Goal: Task Accomplishment & Management: Use online tool/utility

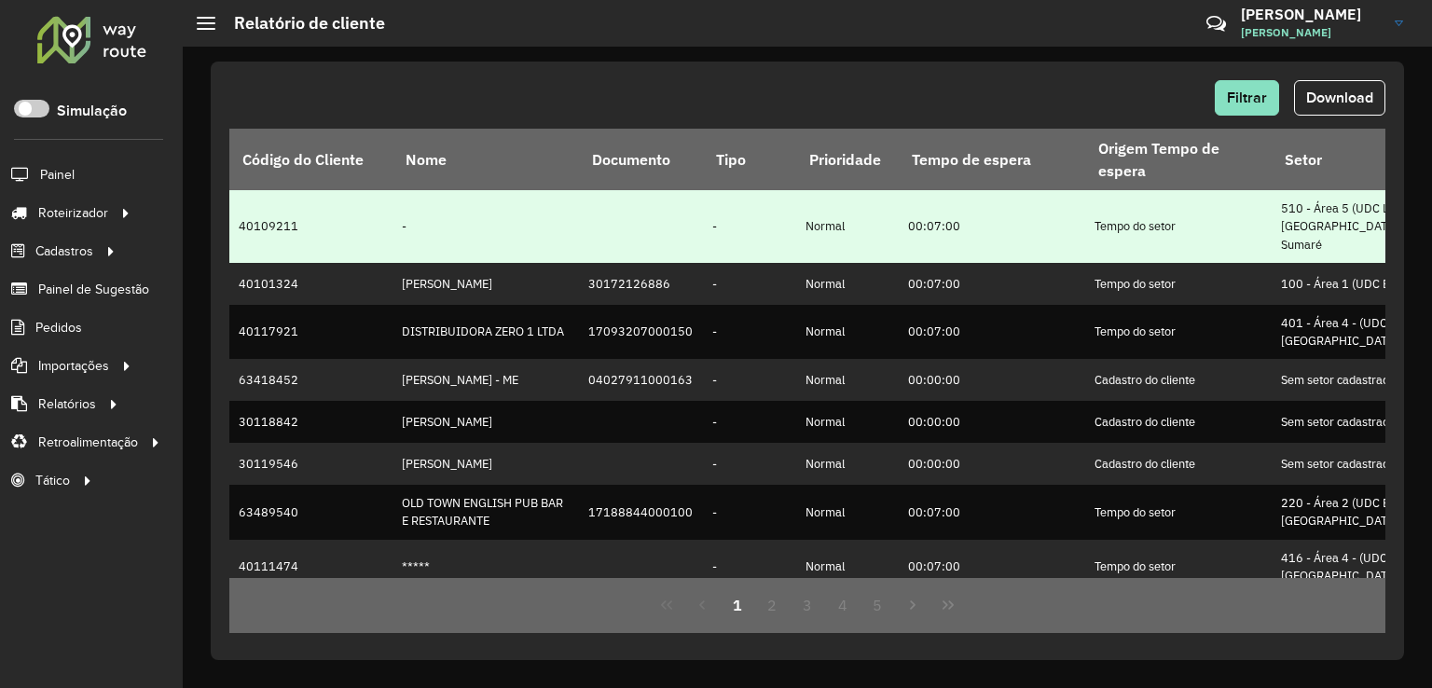
click at [291, 238] on td "40109211" at bounding box center [310, 226] width 163 height 73
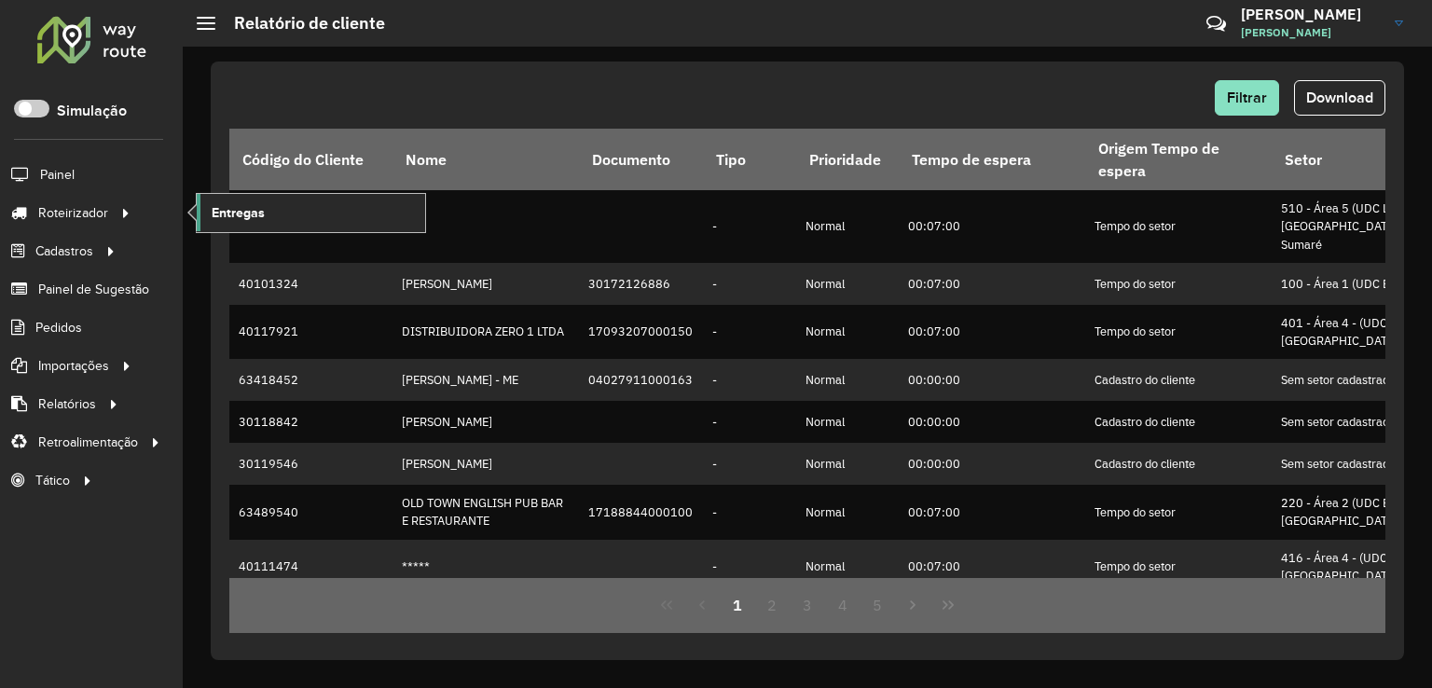
click at [339, 213] on link "Entregas" at bounding box center [311, 212] width 228 height 37
click at [304, 213] on link "Entregas" at bounding box center [311, 212] width 228 height 37
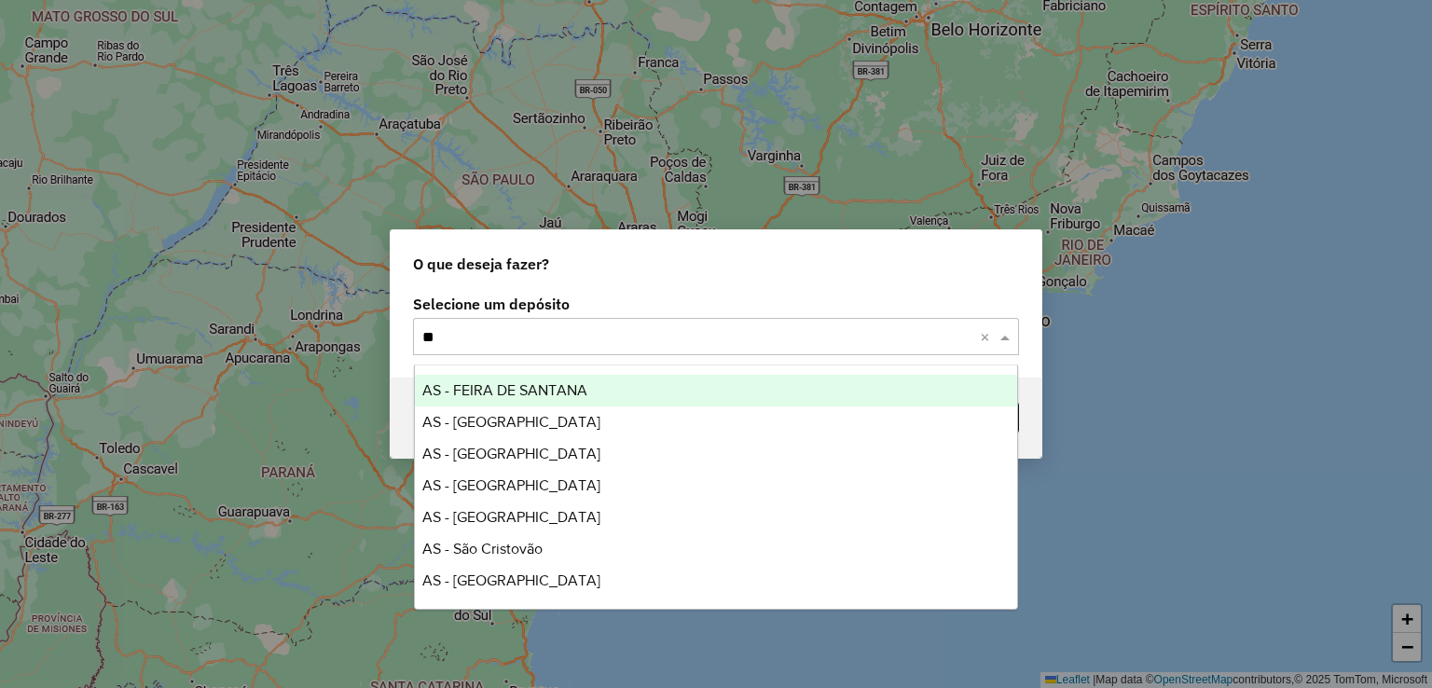
type input "***"
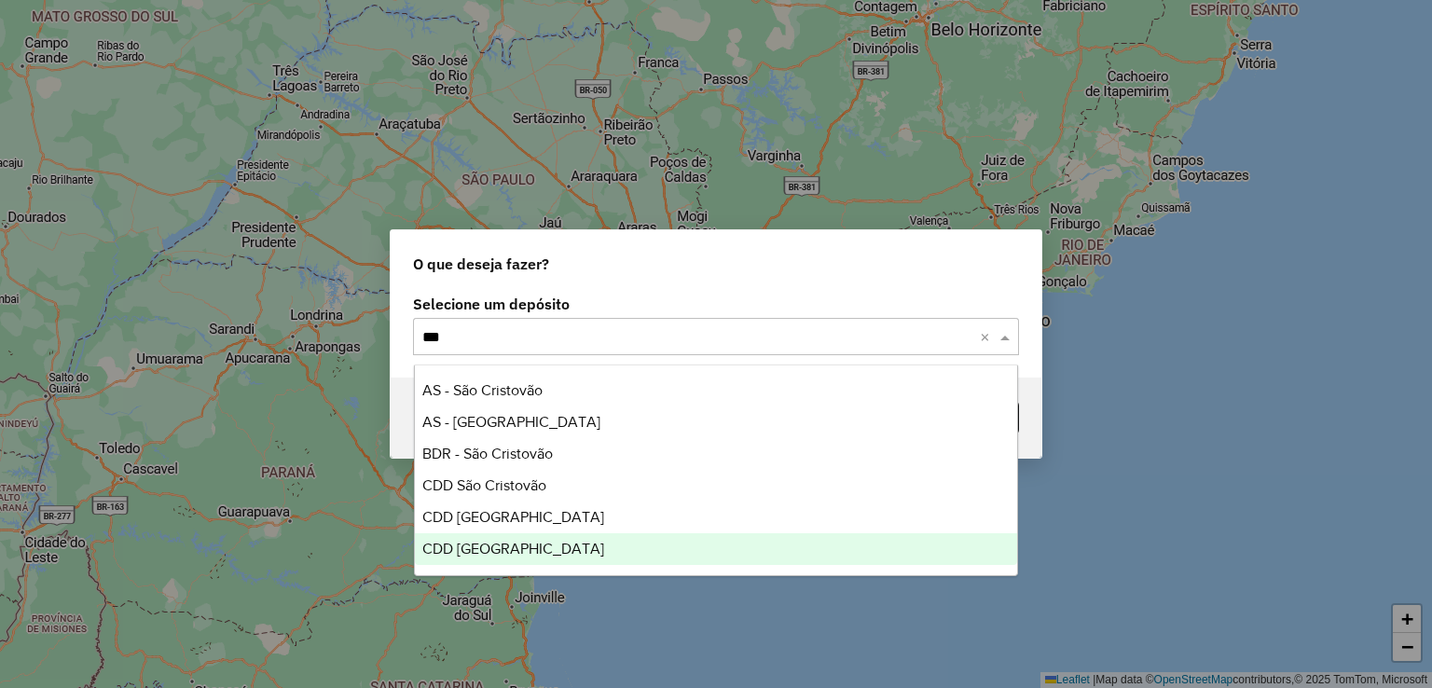
click at [585, 544] on div "CDD [GEOGRAPHIC_DATA]" at bounding box center [716, 549] width 603 height 32
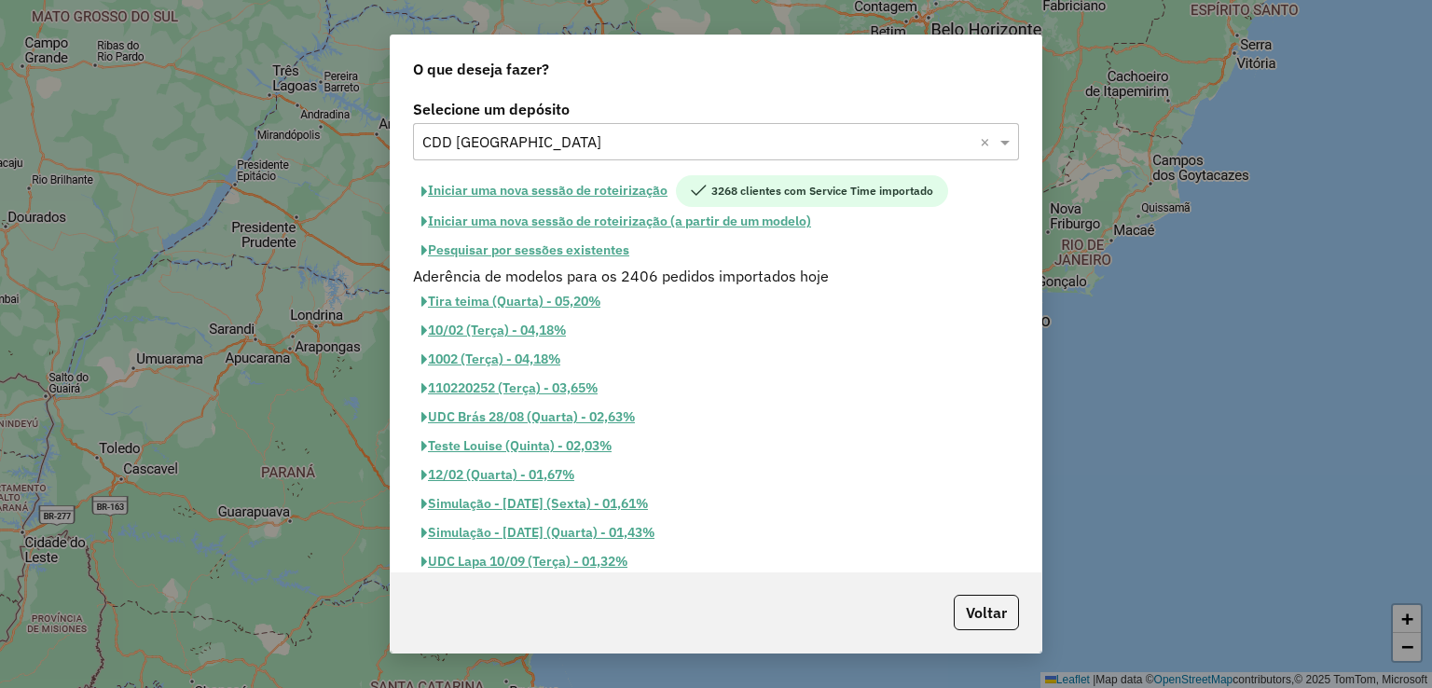
click at [582, 255] on button "Pesquisar por sessões existentes" at bounding box center [525, 250] width 225 height 29
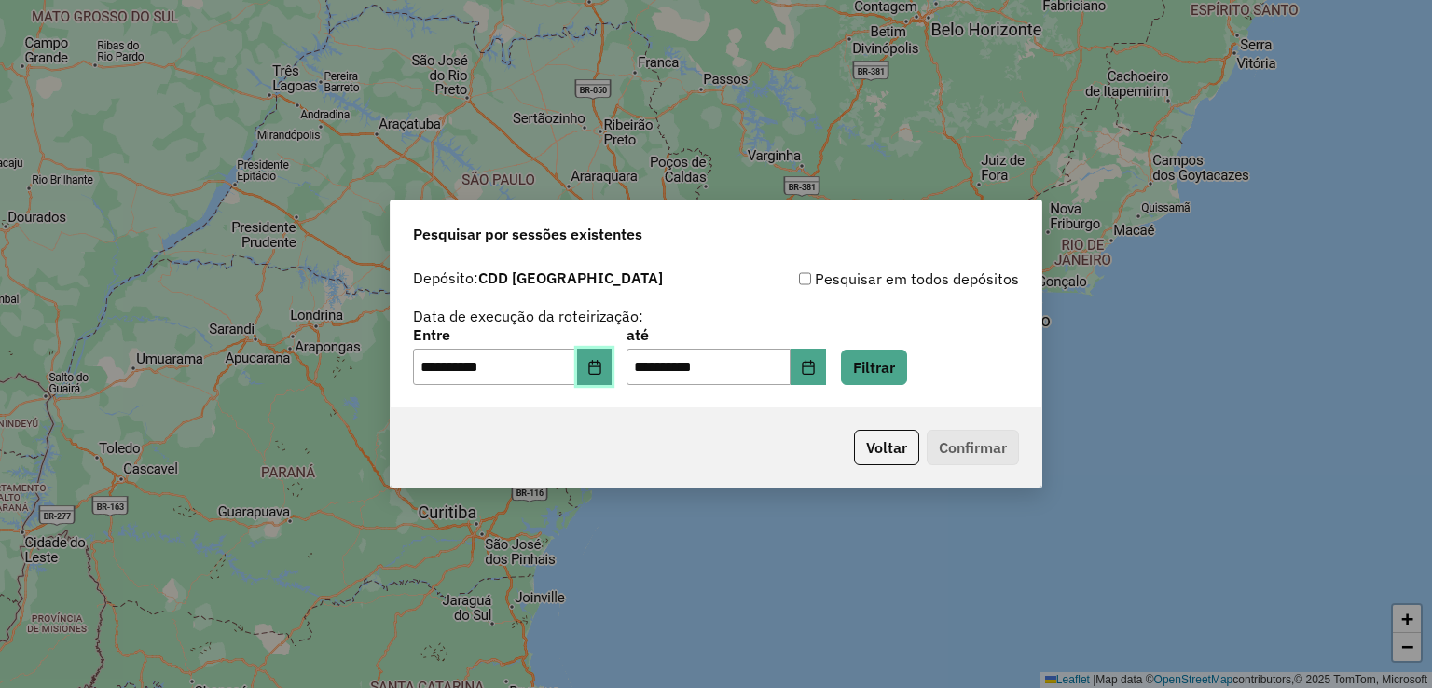
click at [600, 363] on icon "Choose Date" at bounding box center [594, 367] width 12 height 15
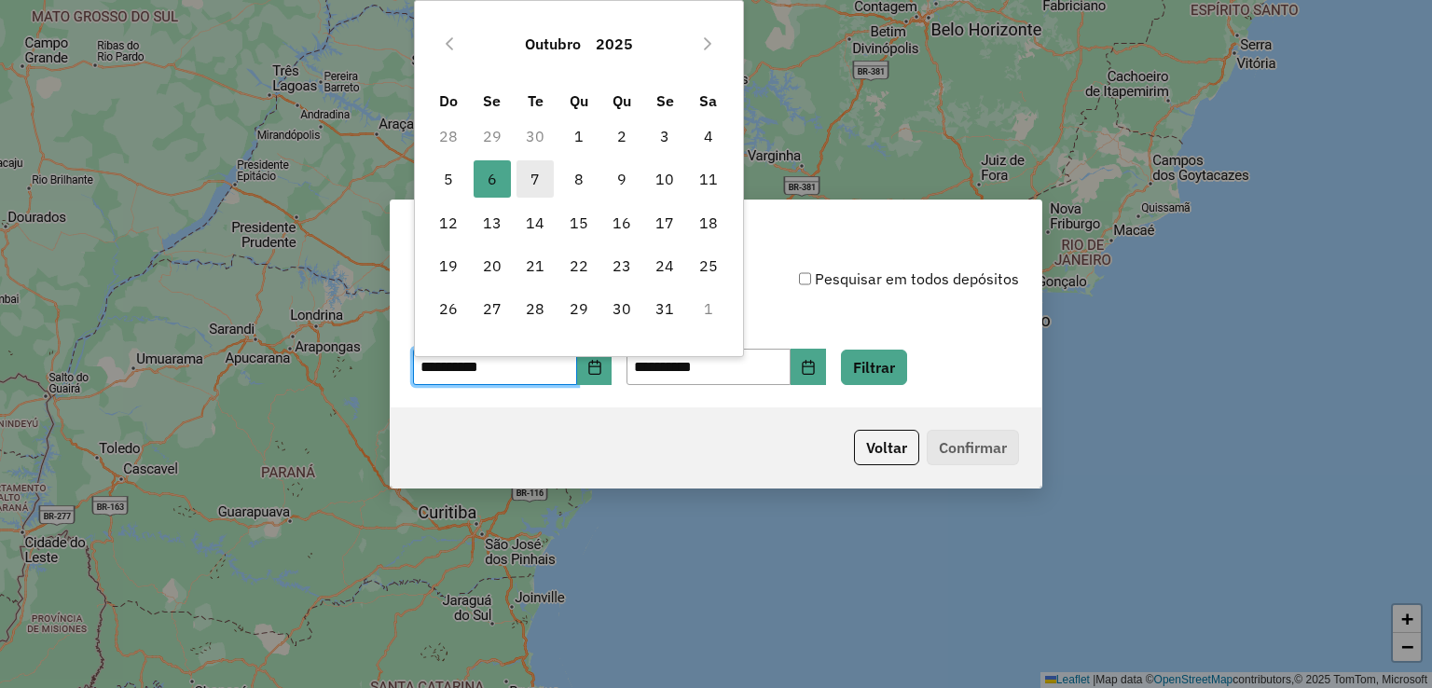
click at [537, 169] on span "7" at bounding box center [534, 178] width 37 height 37
type input "**********"
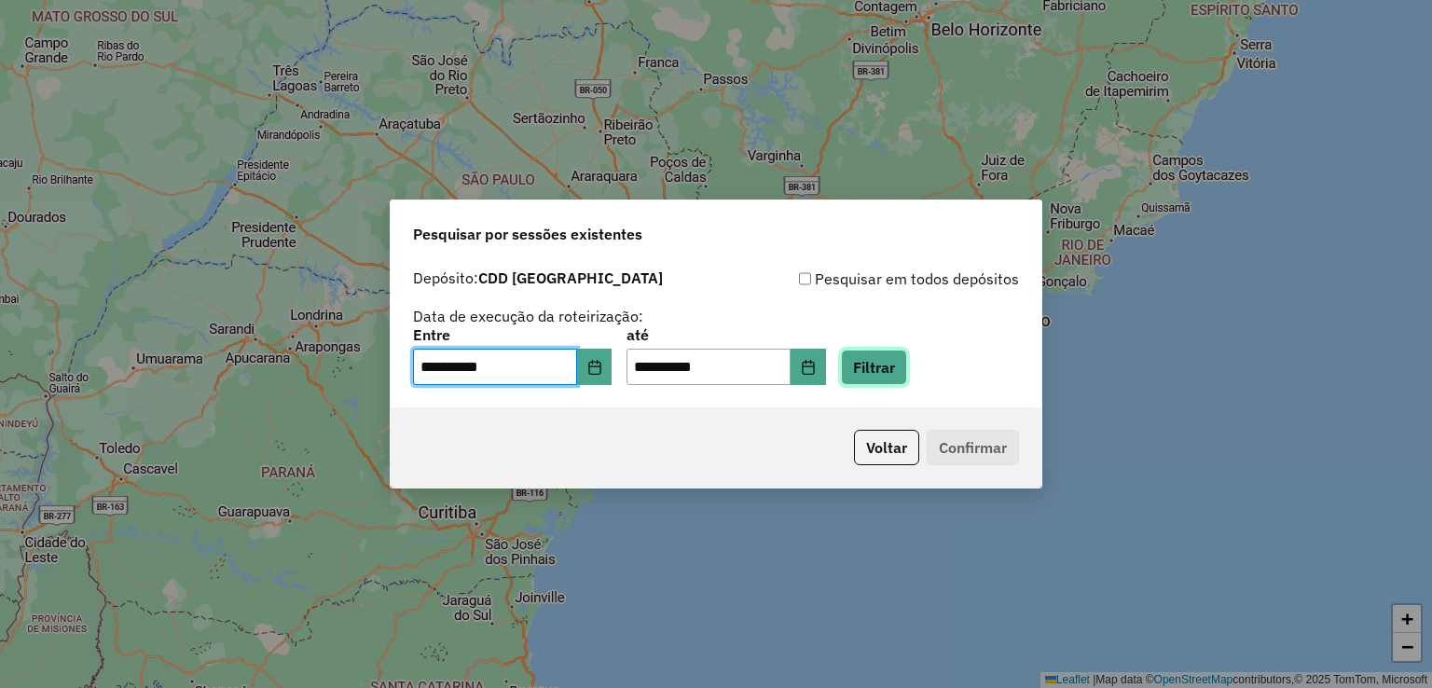
click at [878, 358] on button "Filtrar" at bounding box center [874, 367] width 66 height 35
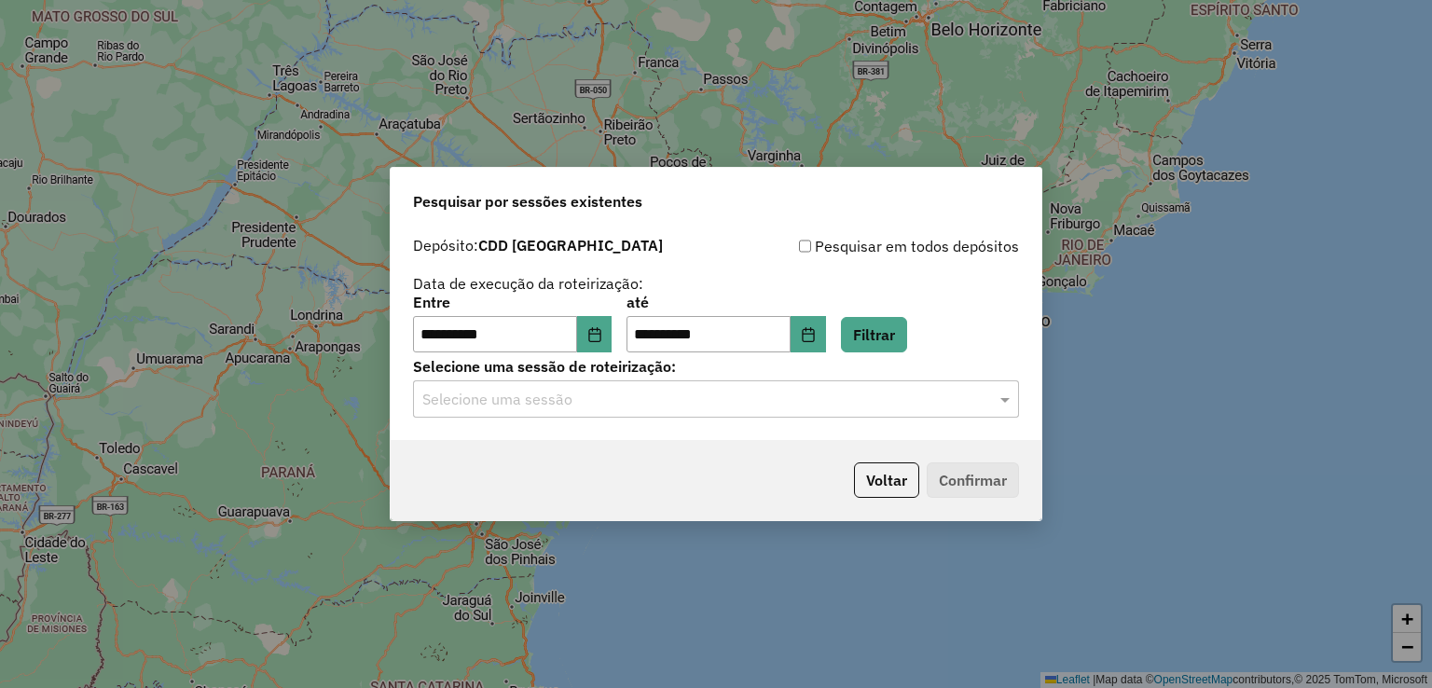
click at [541, 422] on div "**********" at bounding box center [716, 333] width 651 height 213
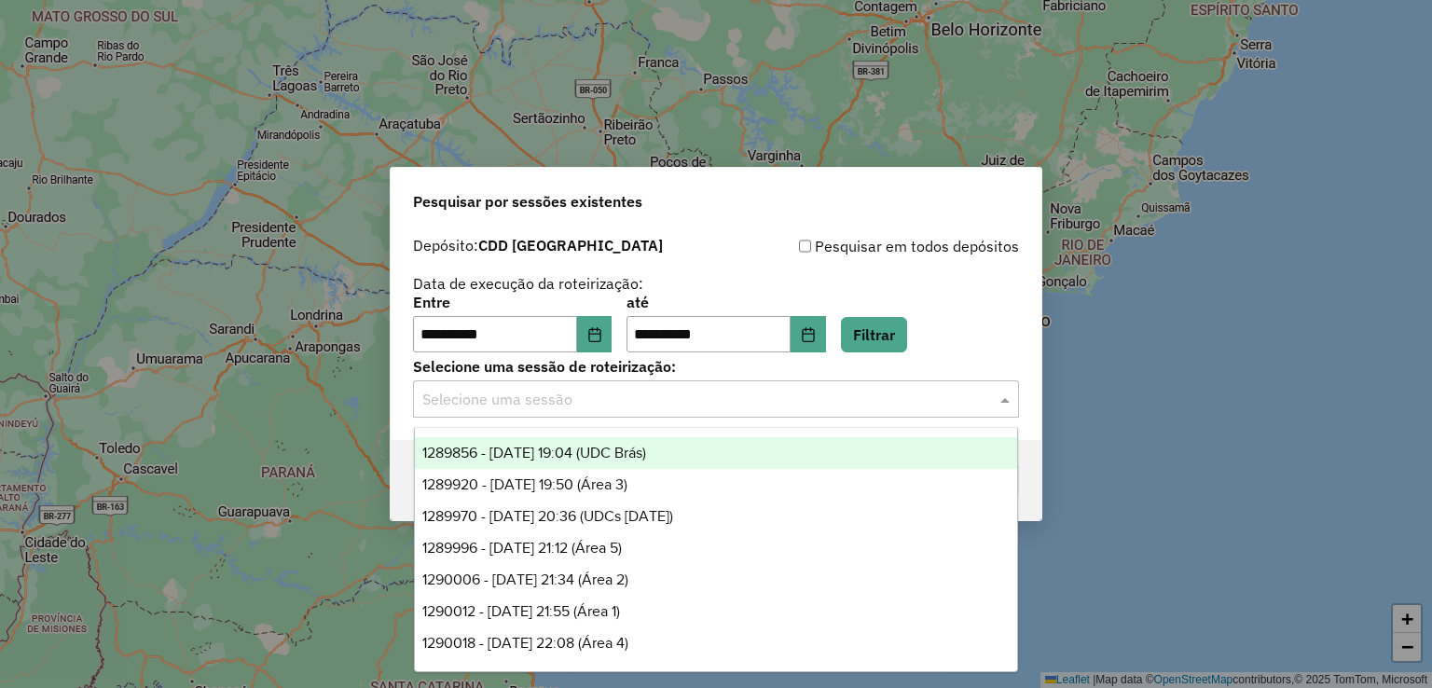
click at [577, 406] on input "text" at bounding box center [697, 400] width 550 height 22
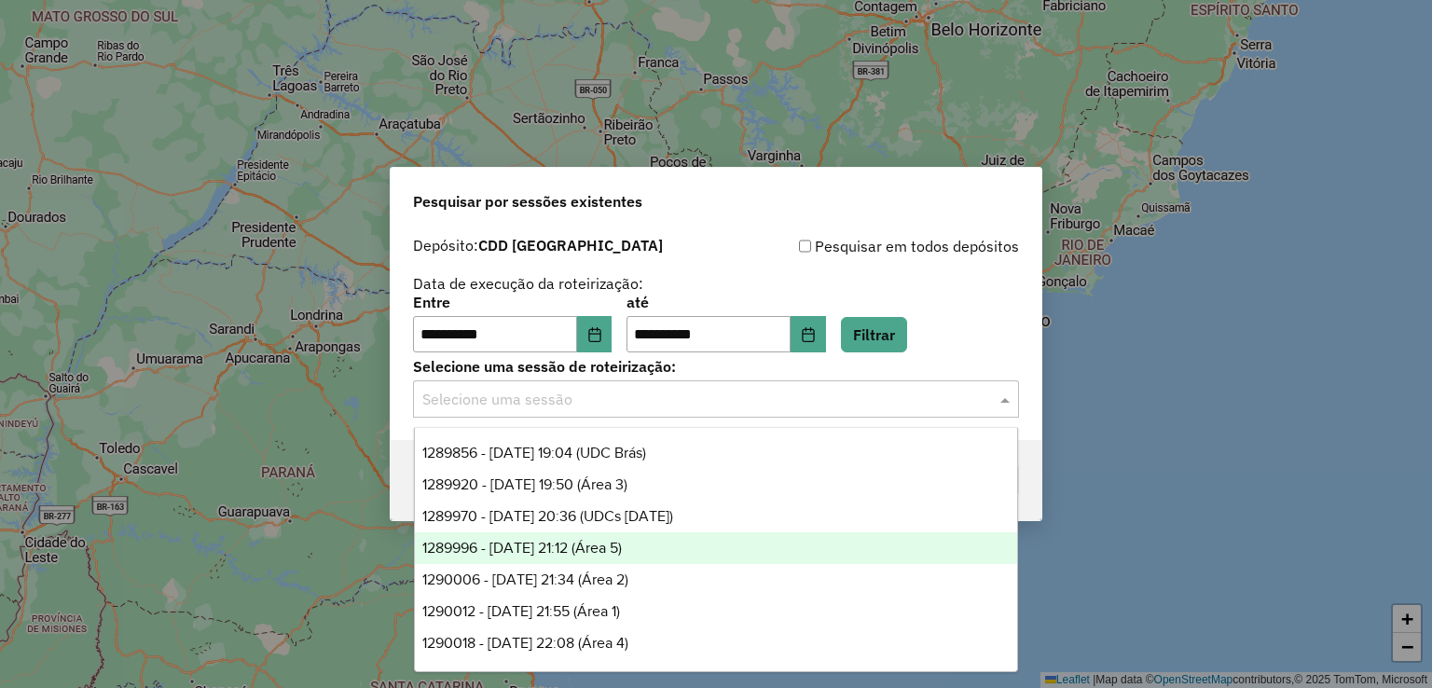
click at [689, 557] on div "1289996 - 07/10/2025 21:12 (Área 5)" at bounding box center [716, 548] width 603 height 32
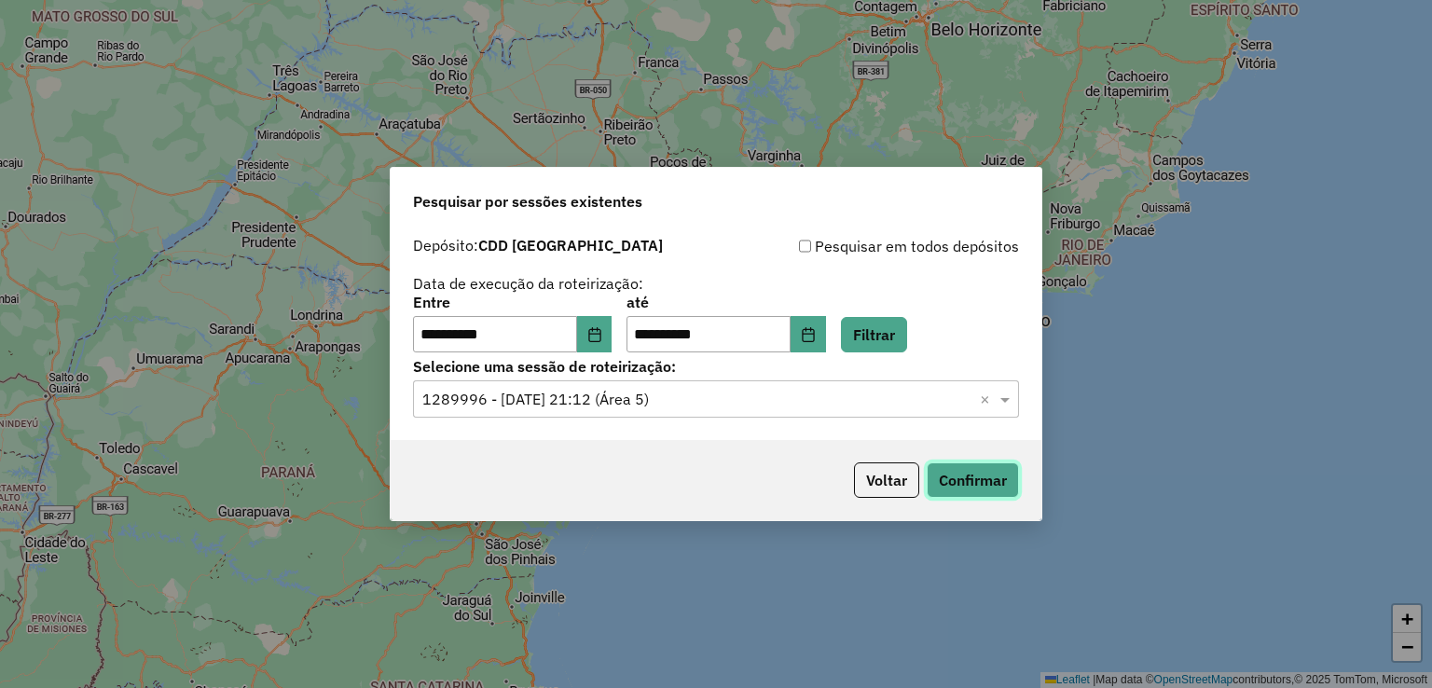
click at [999, 477] on button "Confirmar" at bounding box center [973, 479] width 92 height 35
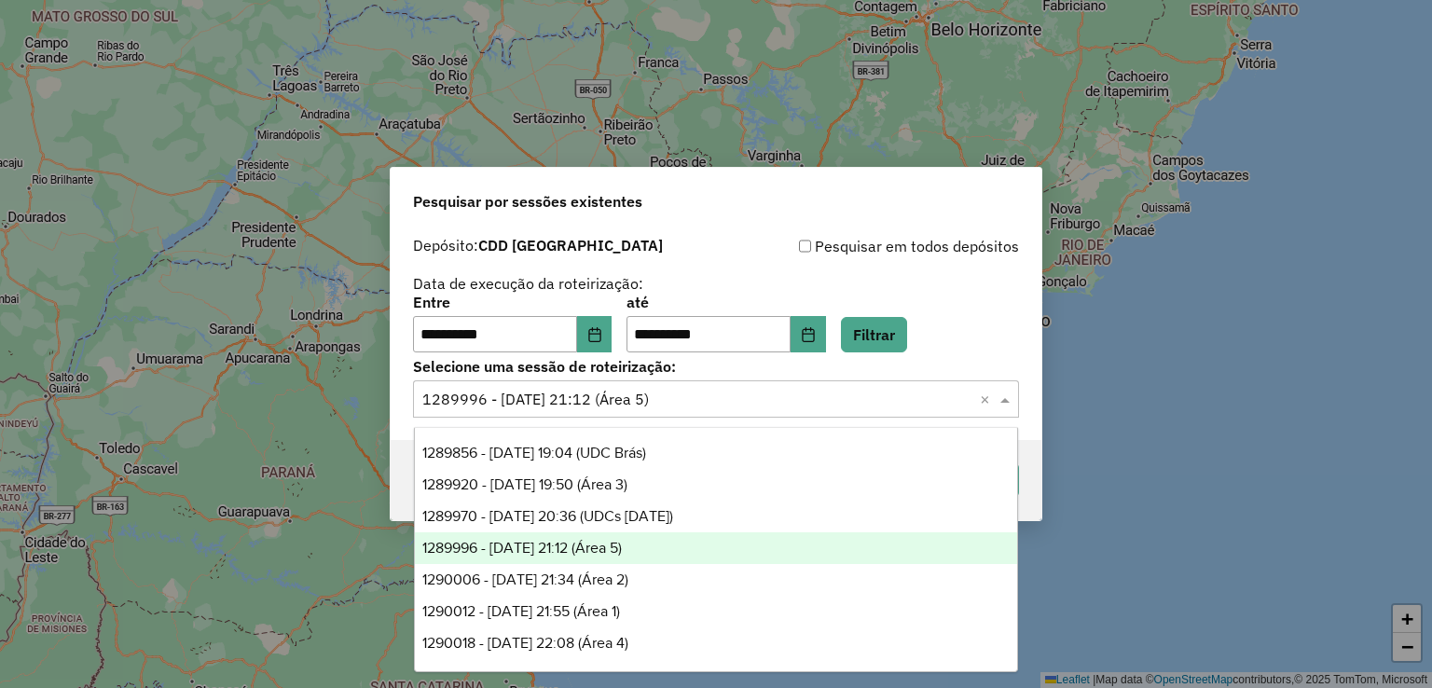
click at [722, 396] on input "text" at bounding box center [697, 400] width 550 height 22
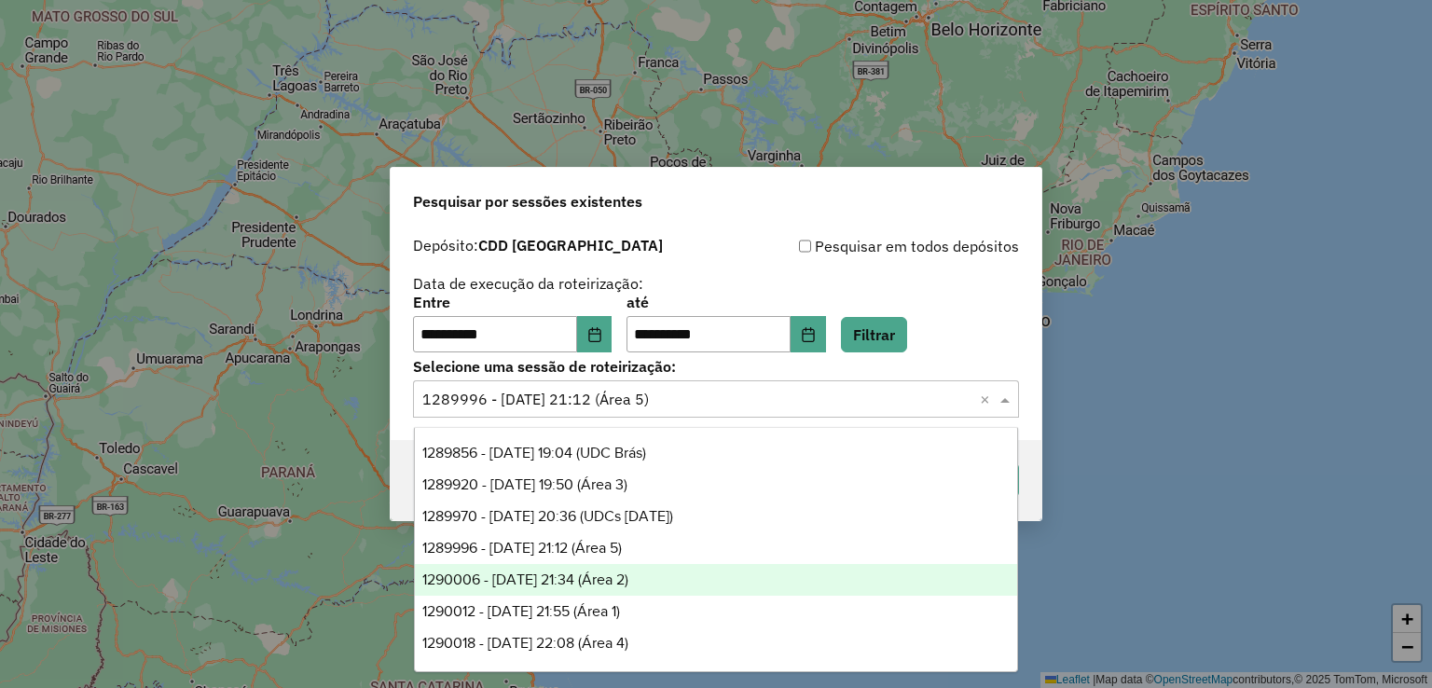
click at [701, 582] on div "1290006 - 07/10/2025 21:34 (Área 2)" at bounding box center [716, 580] width 603 height 32
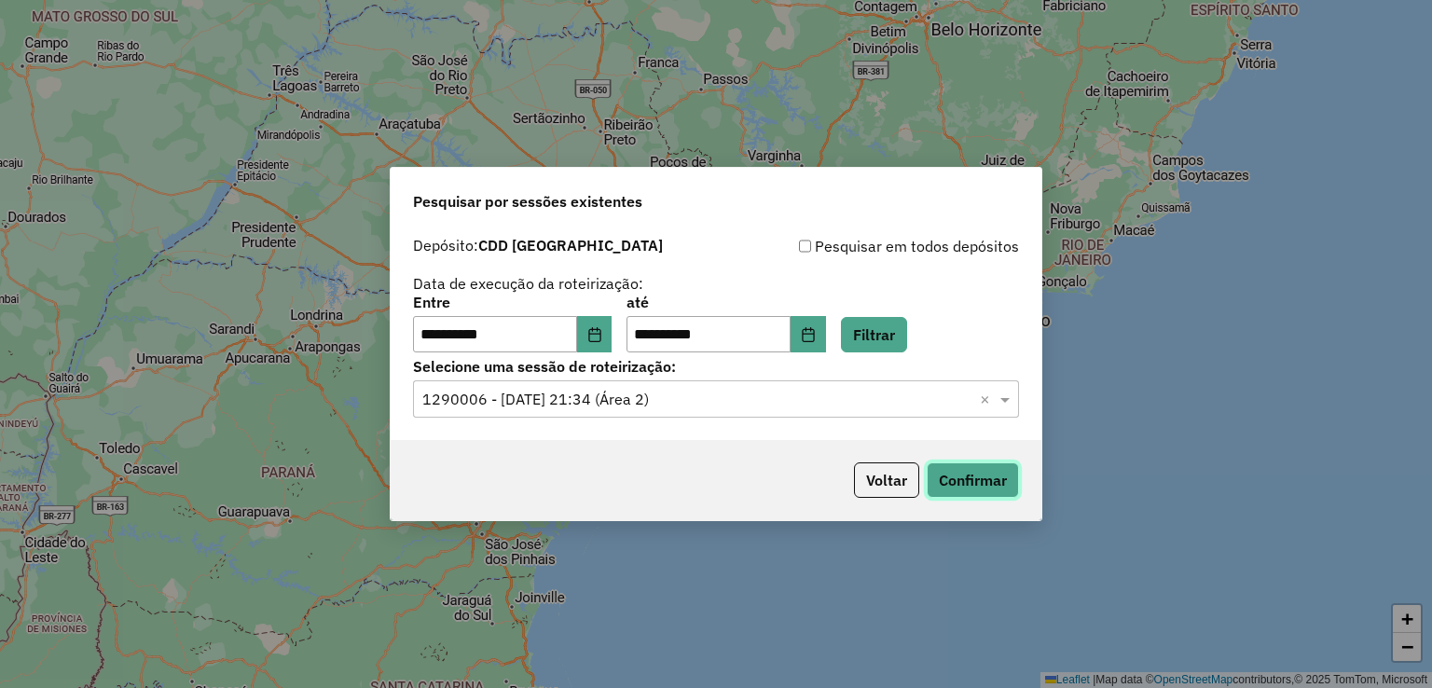
click at [983, 484] on button "Confirmar" at bounding box center [973, 479] width 92 height 35
click at [614, 410] on input "text" at bounding box center [697, 400] width 550 height 22
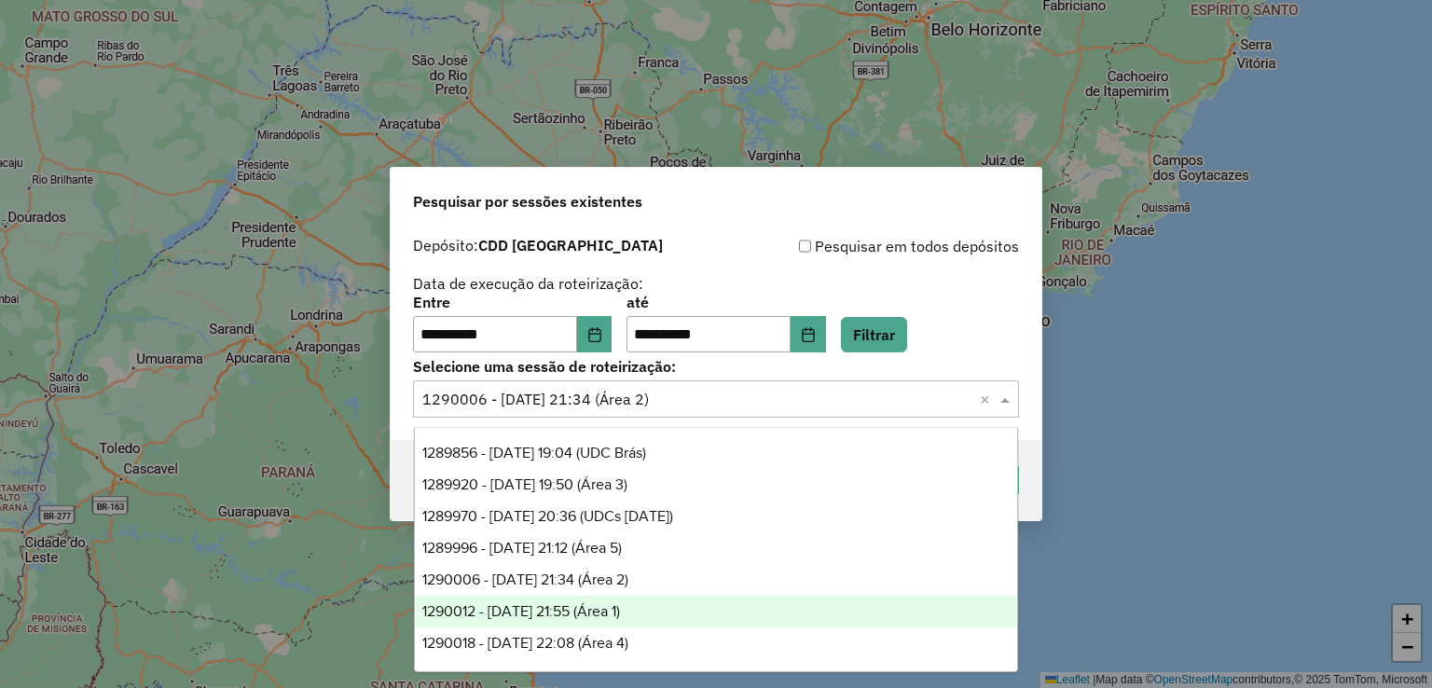
click at [620, 614] on span "1290012 - 07/10/2025 21:55 (Área 1)" at bounding box center [521, 611] width 198 height 16
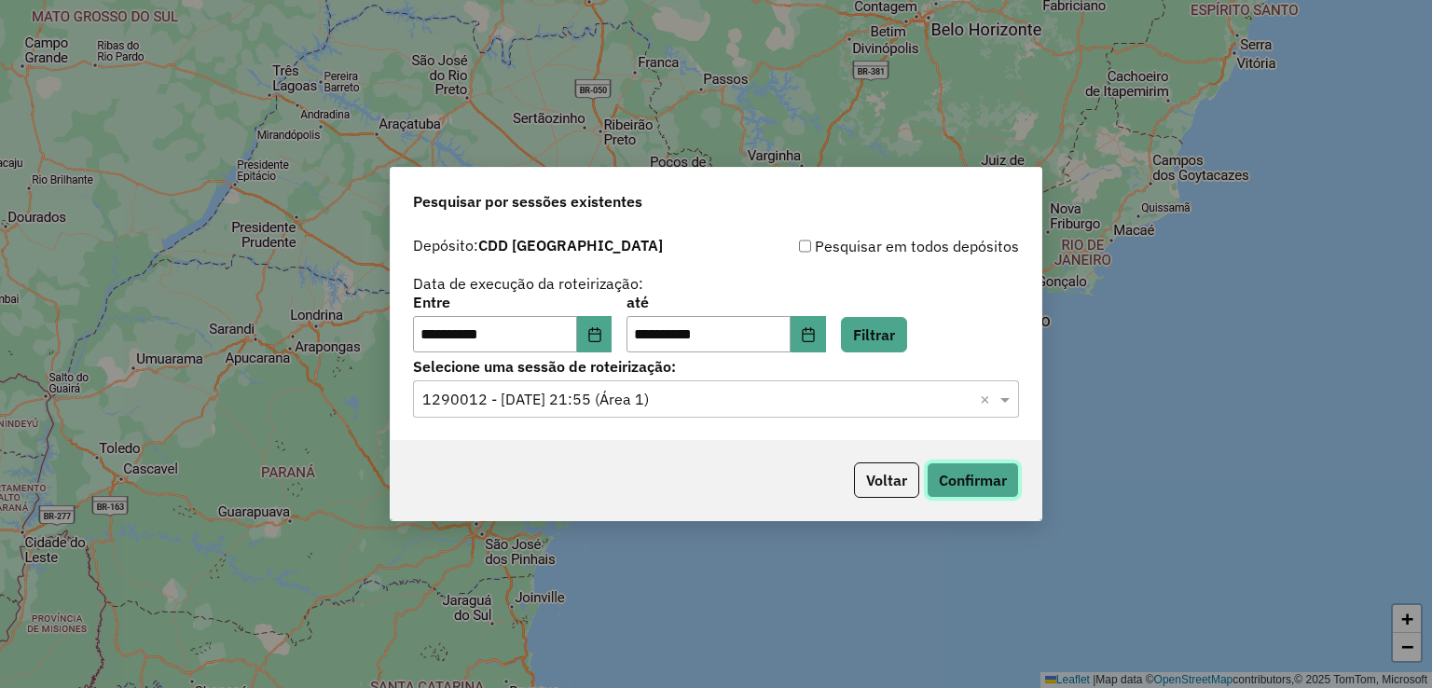
click at [972, 480] on button "Confirmar" at bounding box center [973, 479] width 92 height 35
click at [660, 397] on input "text" at bounding box center [697, 400] width 550 height 22
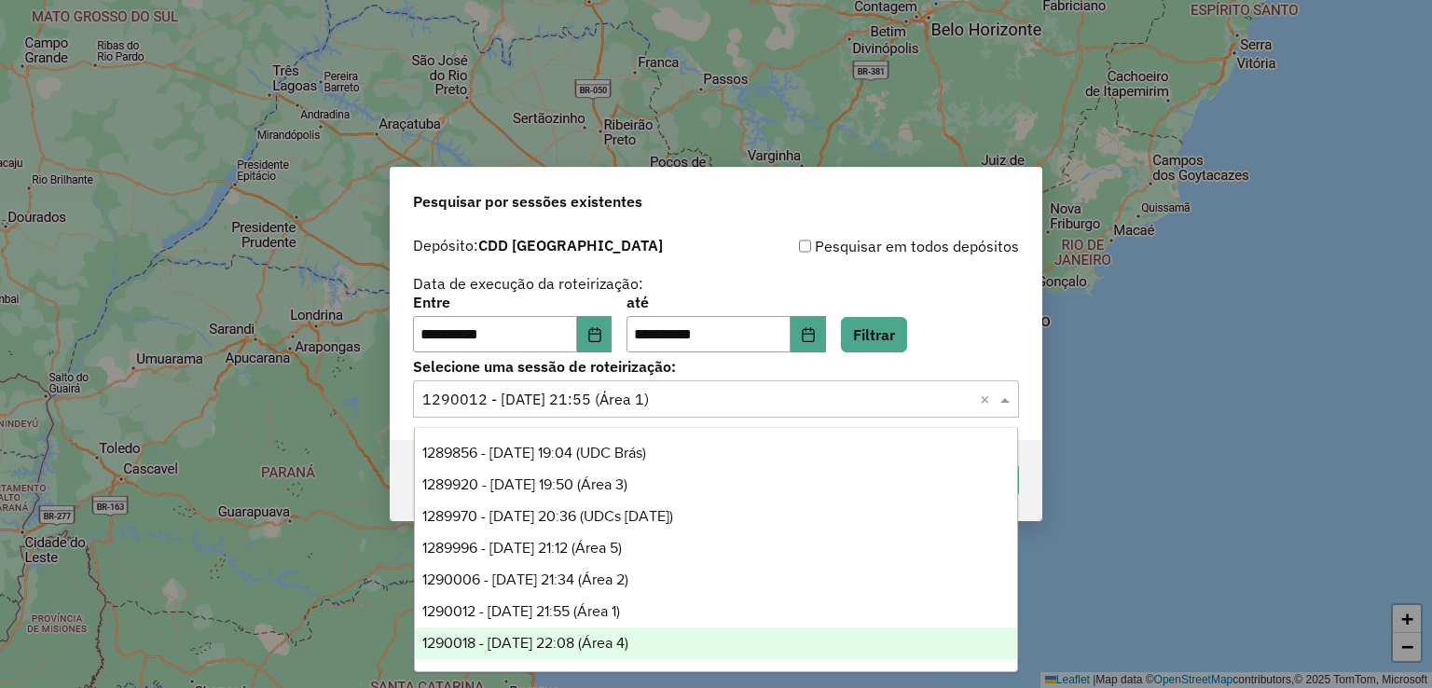
click at [690, 650] on div "1290018 - 07/10/2025 22:08 (Área 4)" at bounding box center [716, 643] width 603 height 32
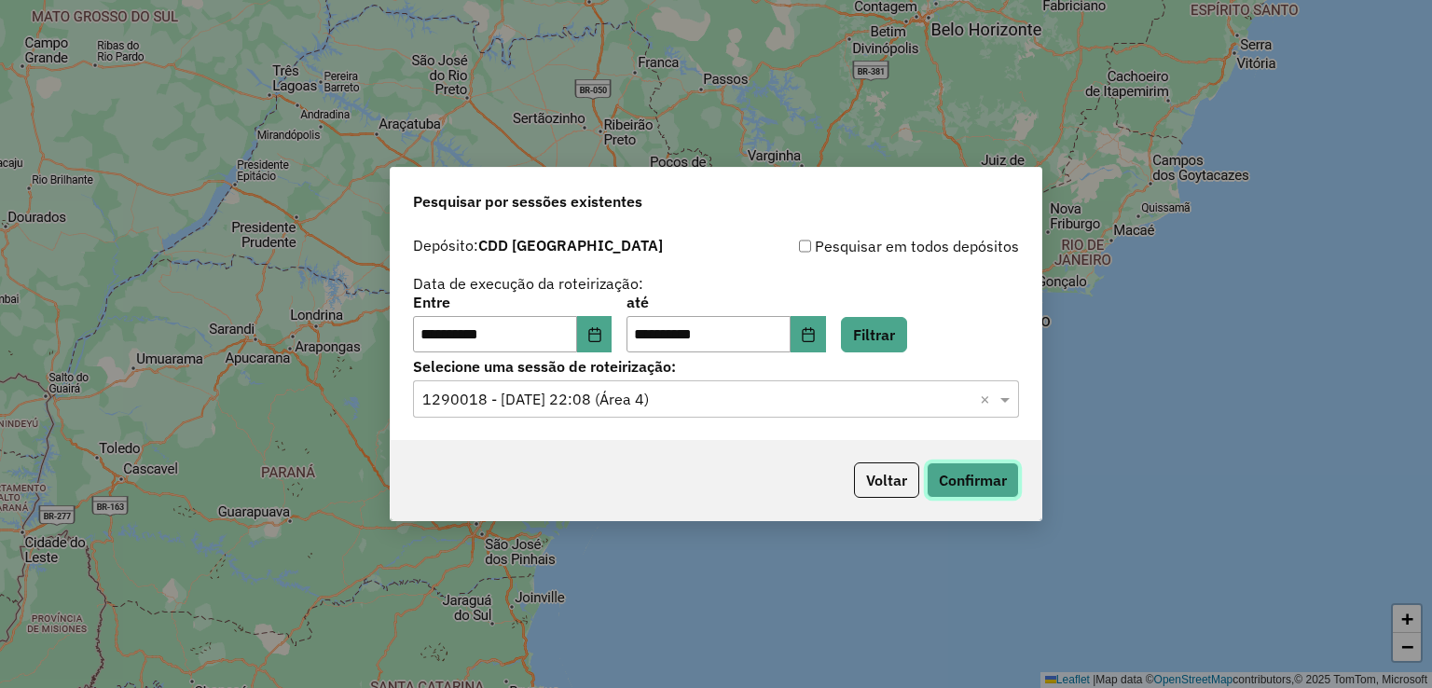
click at [946, 482] on button "Confirmar" at bounding box center [973, 479] width 92 height 35
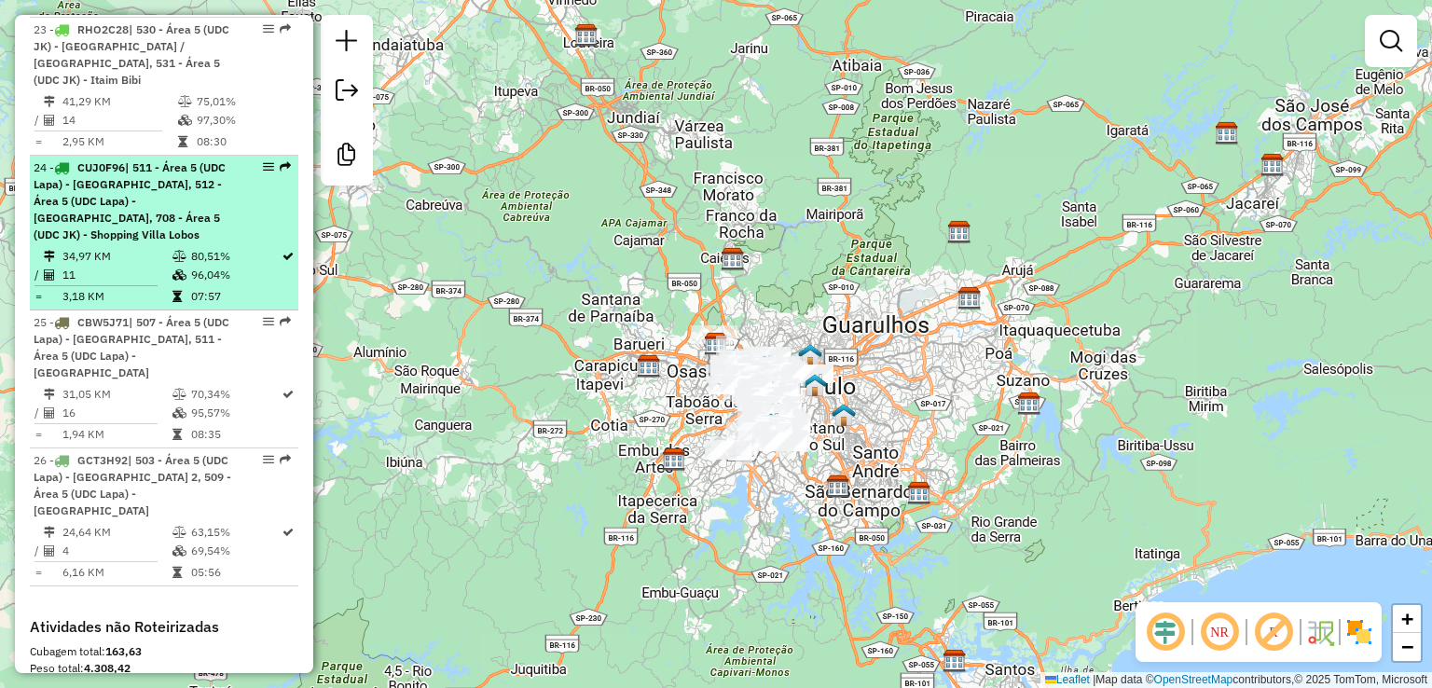
scroll to position [3760, 0]
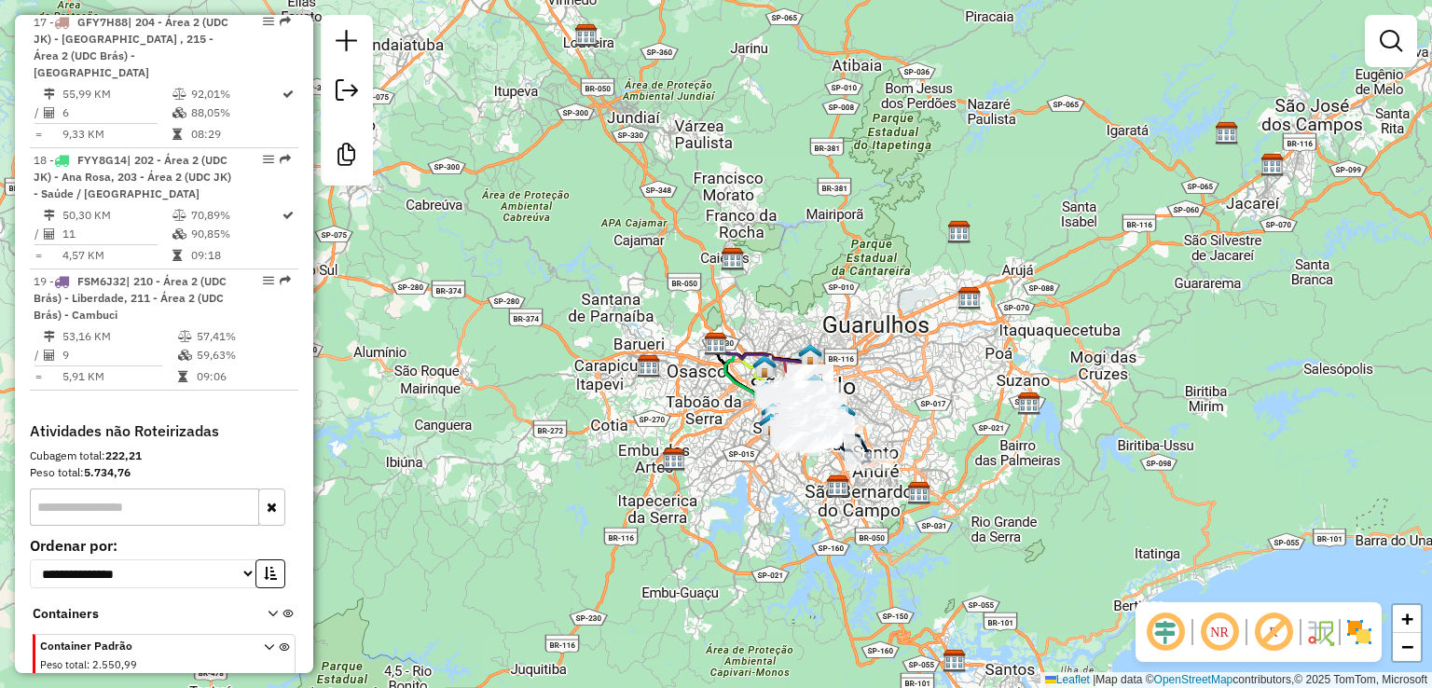
scroll to position [2804, 0]
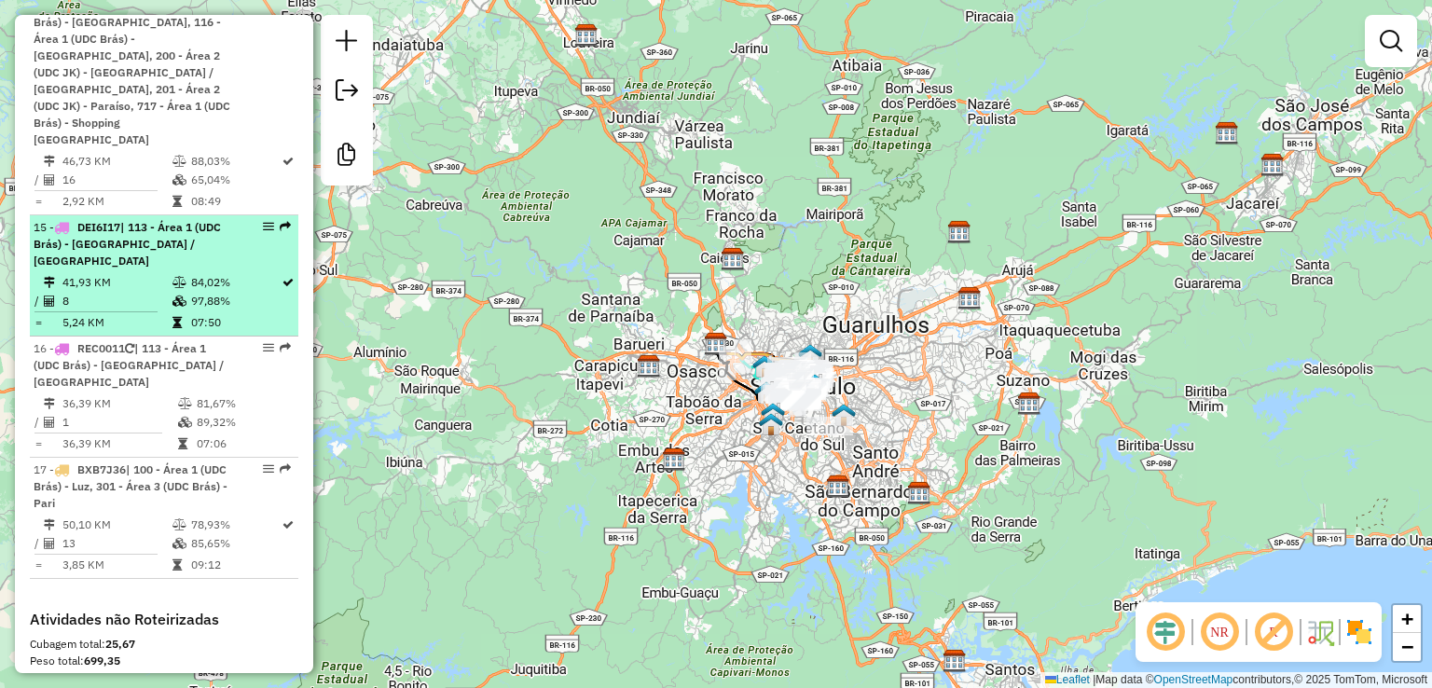
scroll to position [2470, 0]
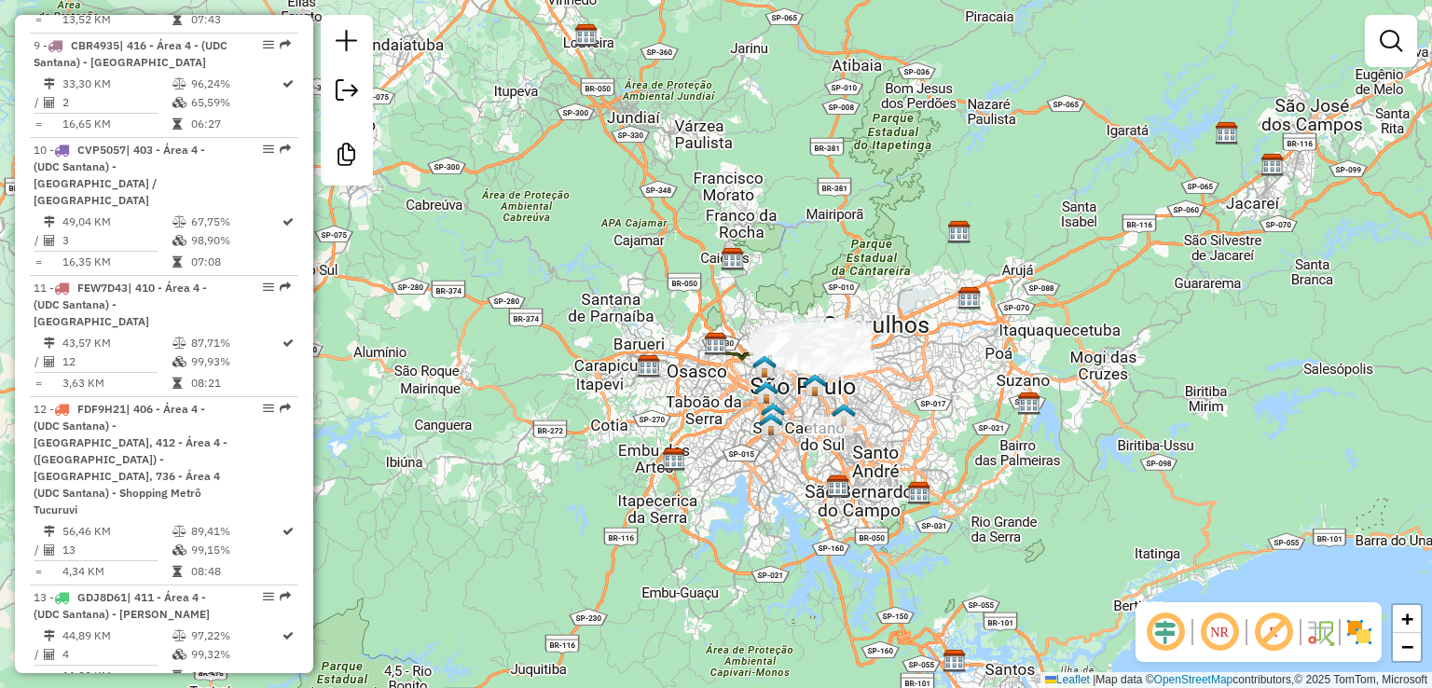
scroll to position [2084, 0]
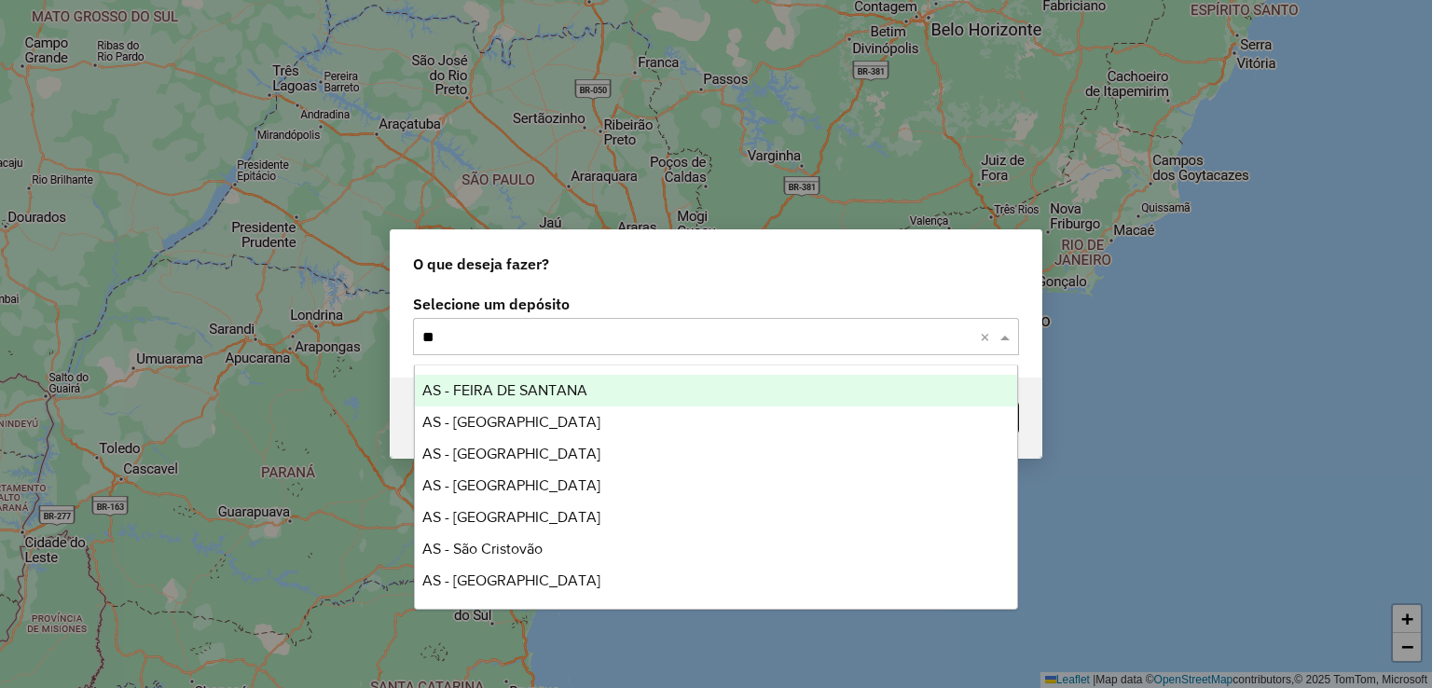
type input "***"
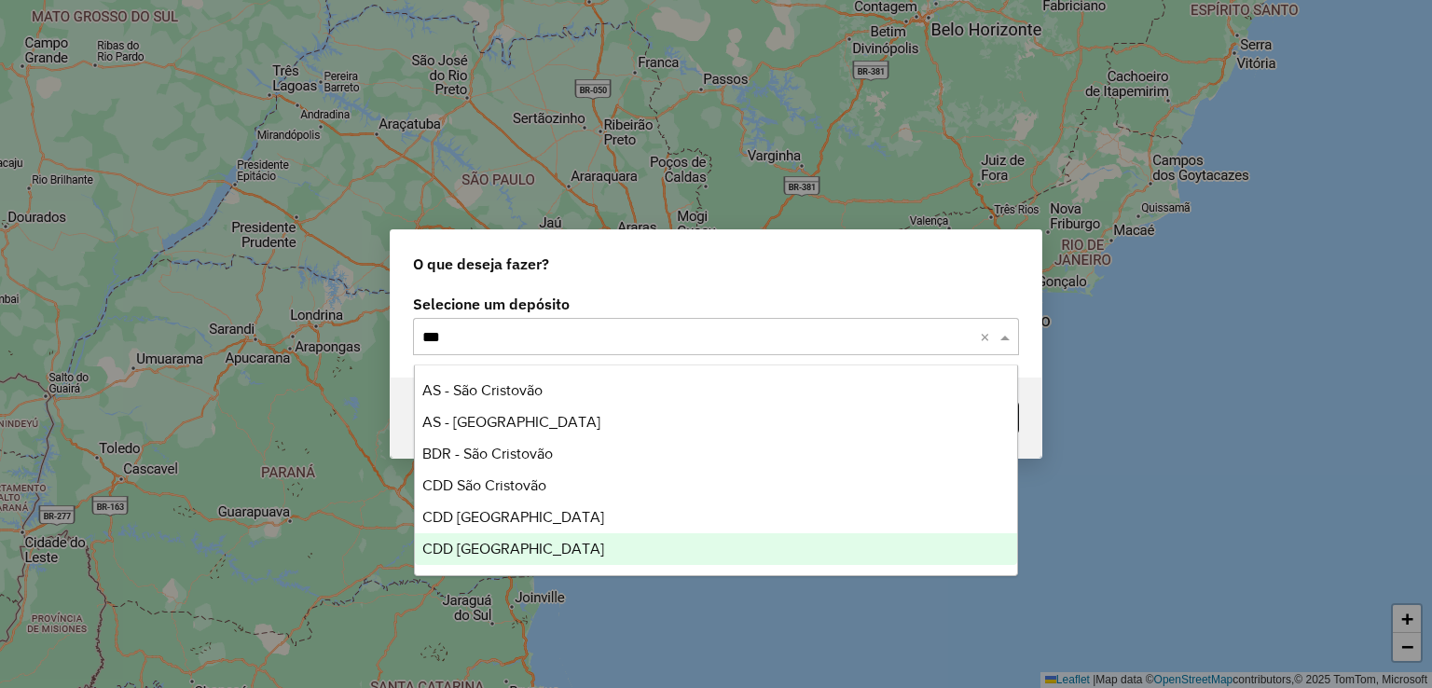
click at [525, 536] on div "CDD [GEOGRAPHIC_DATA]" at bounding box center [716, 549] width 603 height 32
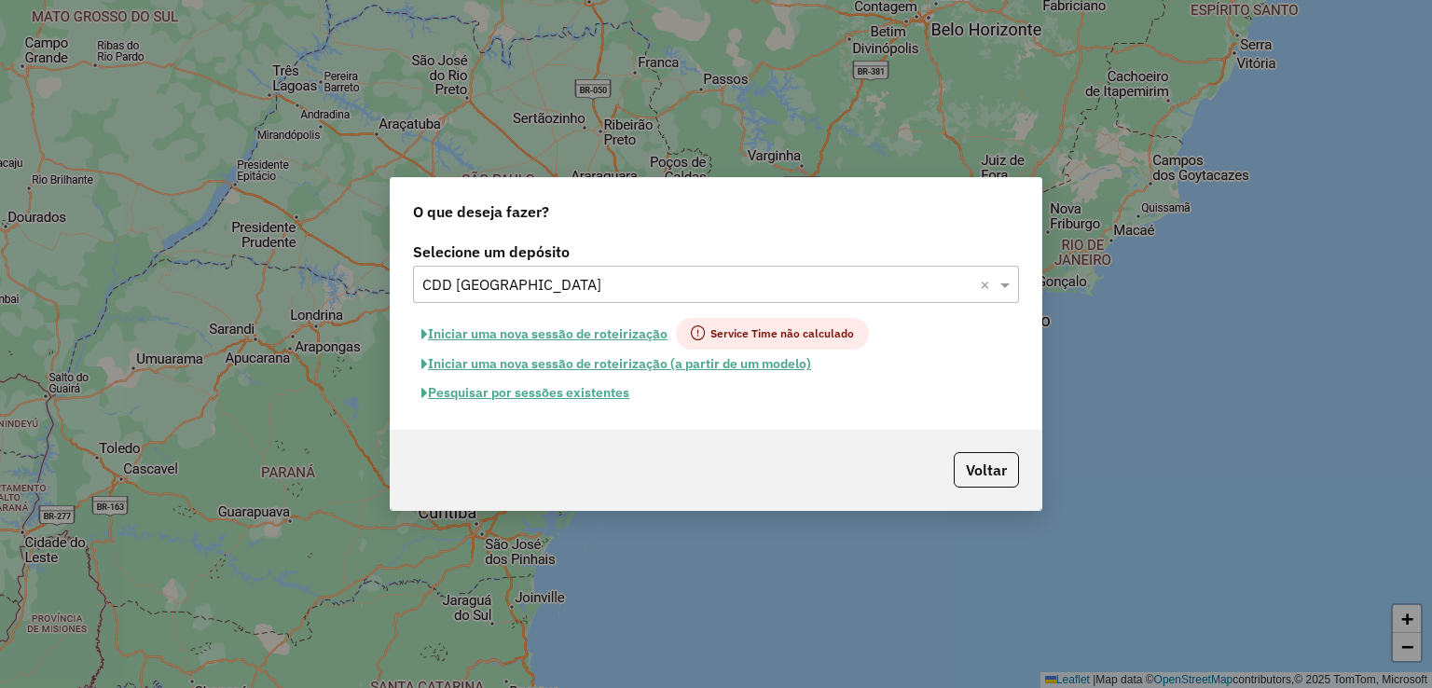
click at [589, 334] on button "Iniciar uma nova sessão de roteirização" at bounding box center [544, 334] width 263 height 32
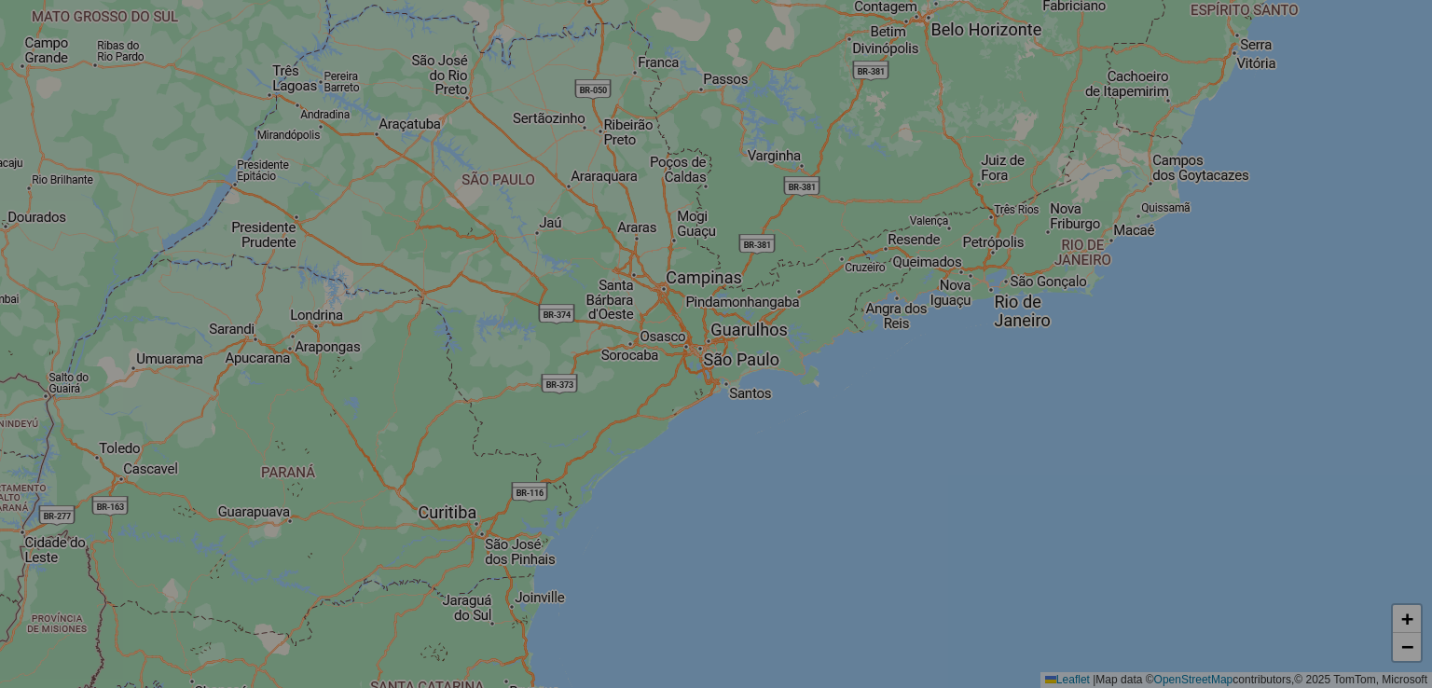
select select "*"
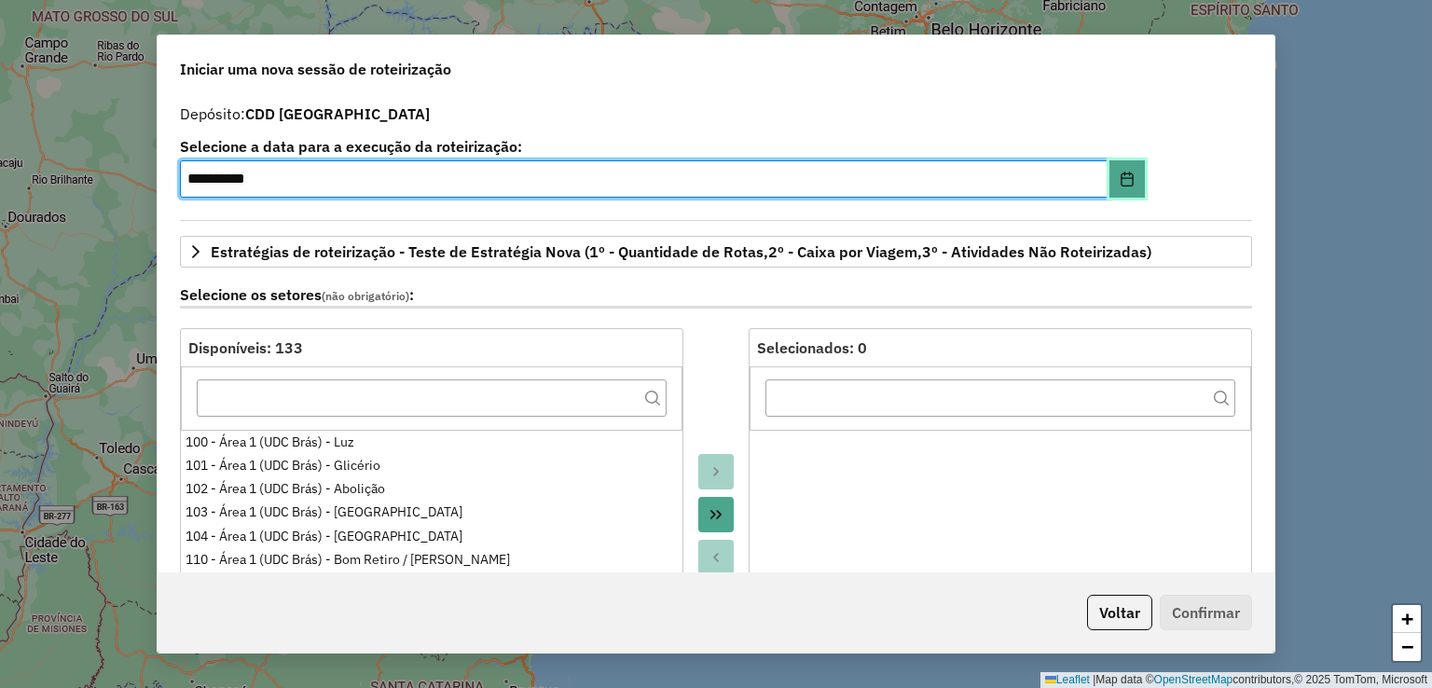
click at [1121, 187] on button "Choose Date" at bounding box center [1126, 178] width 35 height 37
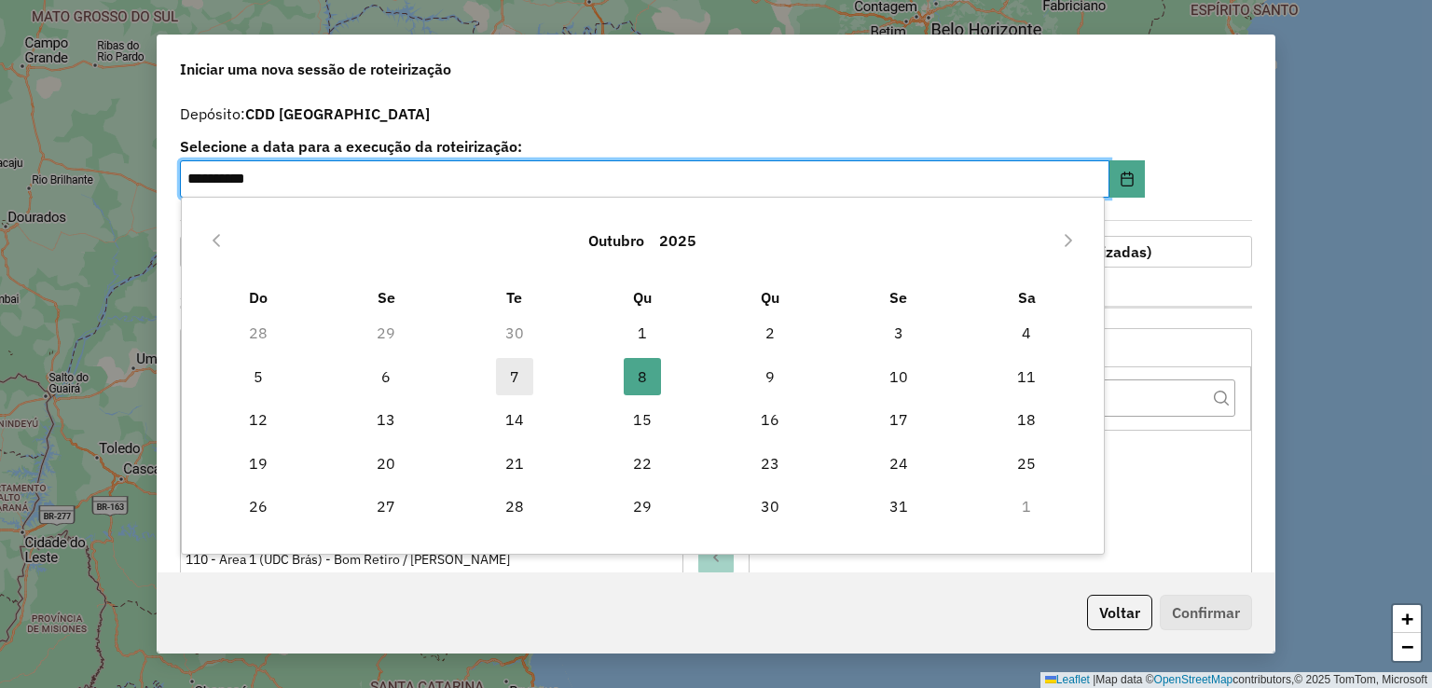
click at [511, 380] on span "7" at bounding box center [514, 376] width 37 height 37
type input "**********"
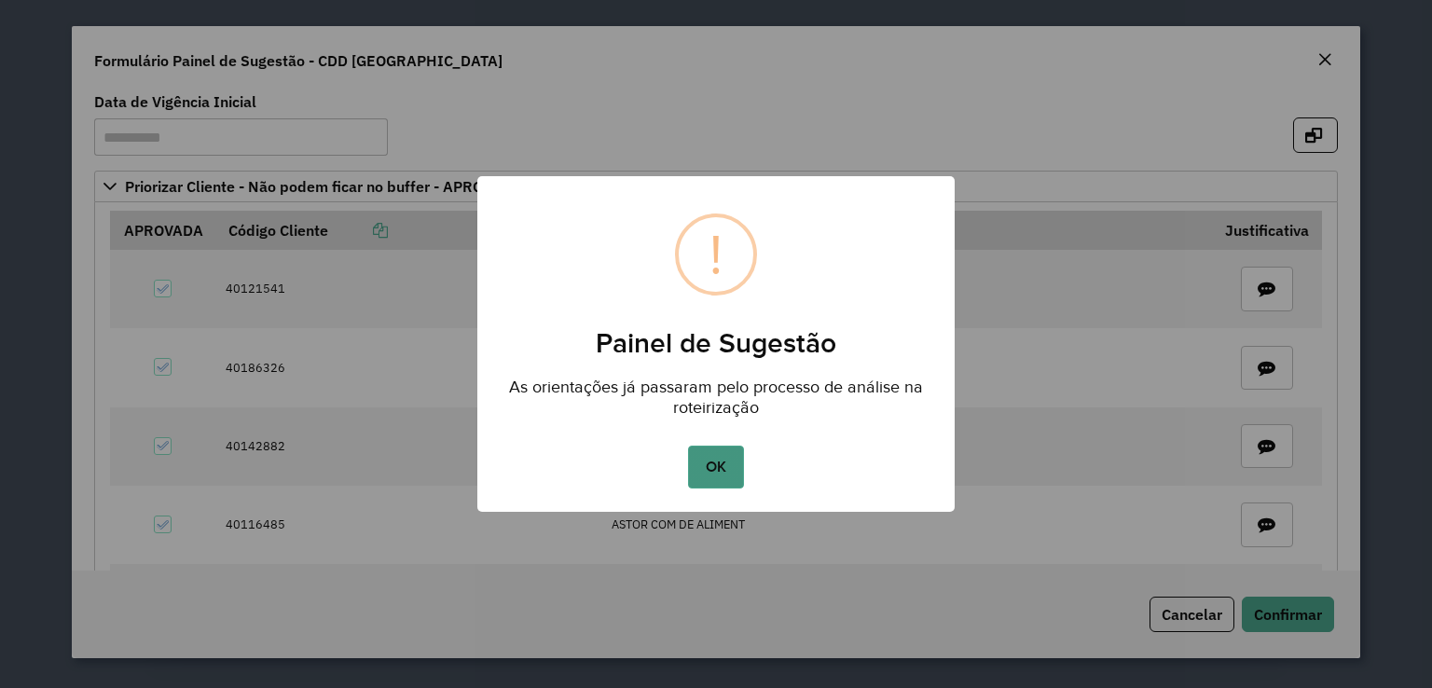
click at [722, 473] on button "OK" at bounding box center [715, 467] width 55 height 43
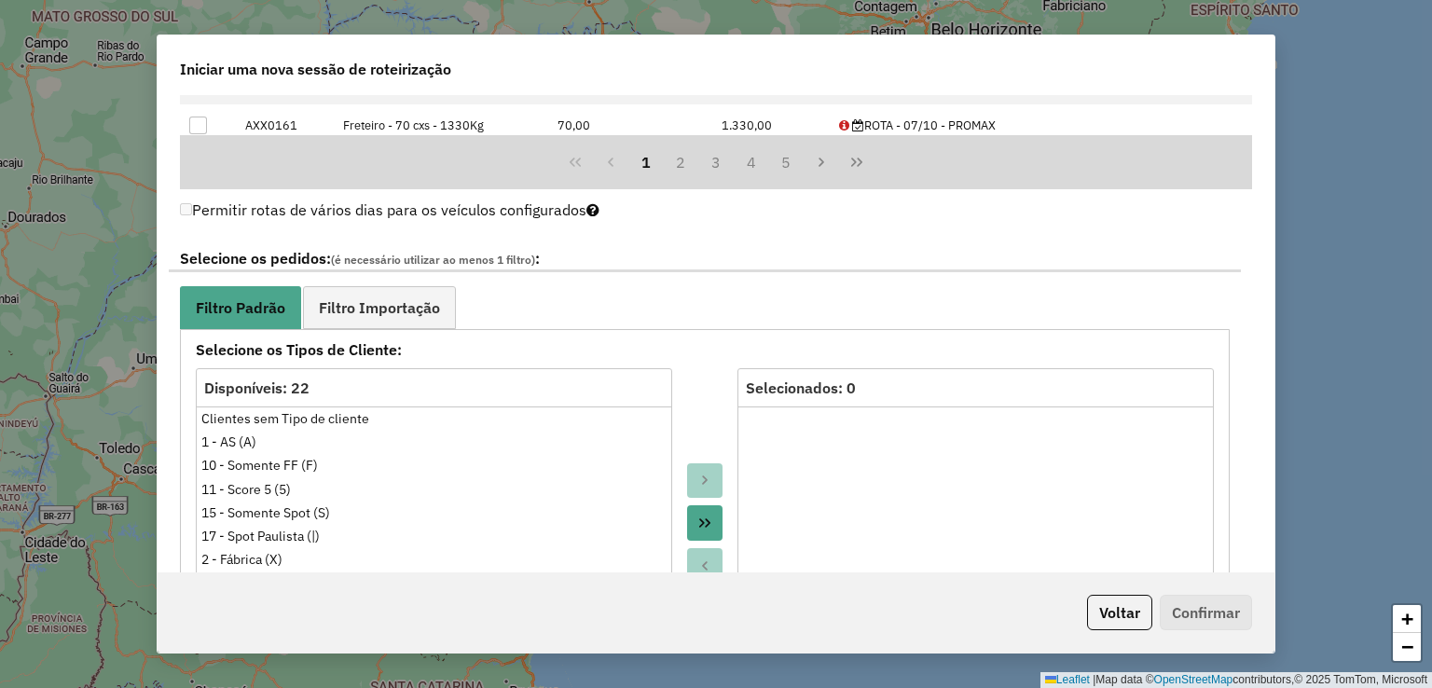
scroll to position [1119, 0]
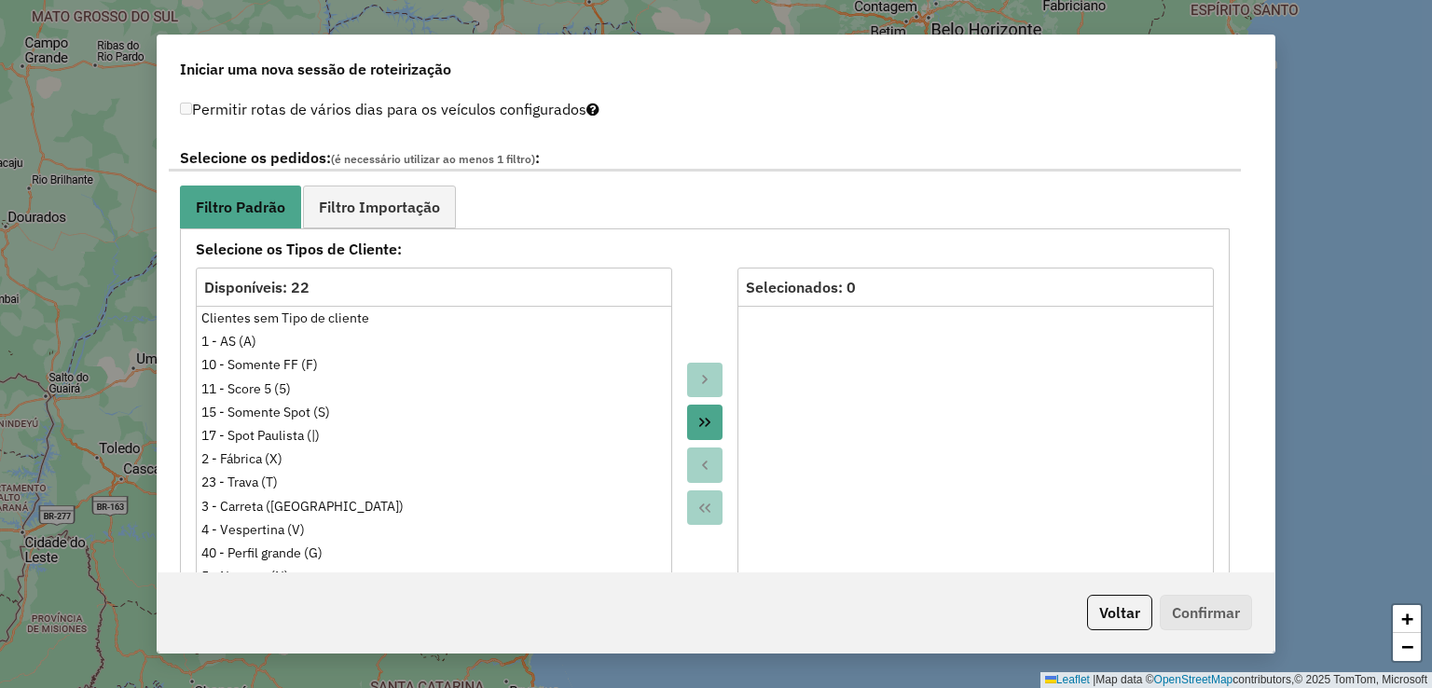
drag, startPoint x: 381, startPoint y: 199, endPoint x: 597, endPoint y: 228, distance: 217.4
click at [381, 199] on span "Filtro Importação" at bounding box center [379, 206] width 121 height 15
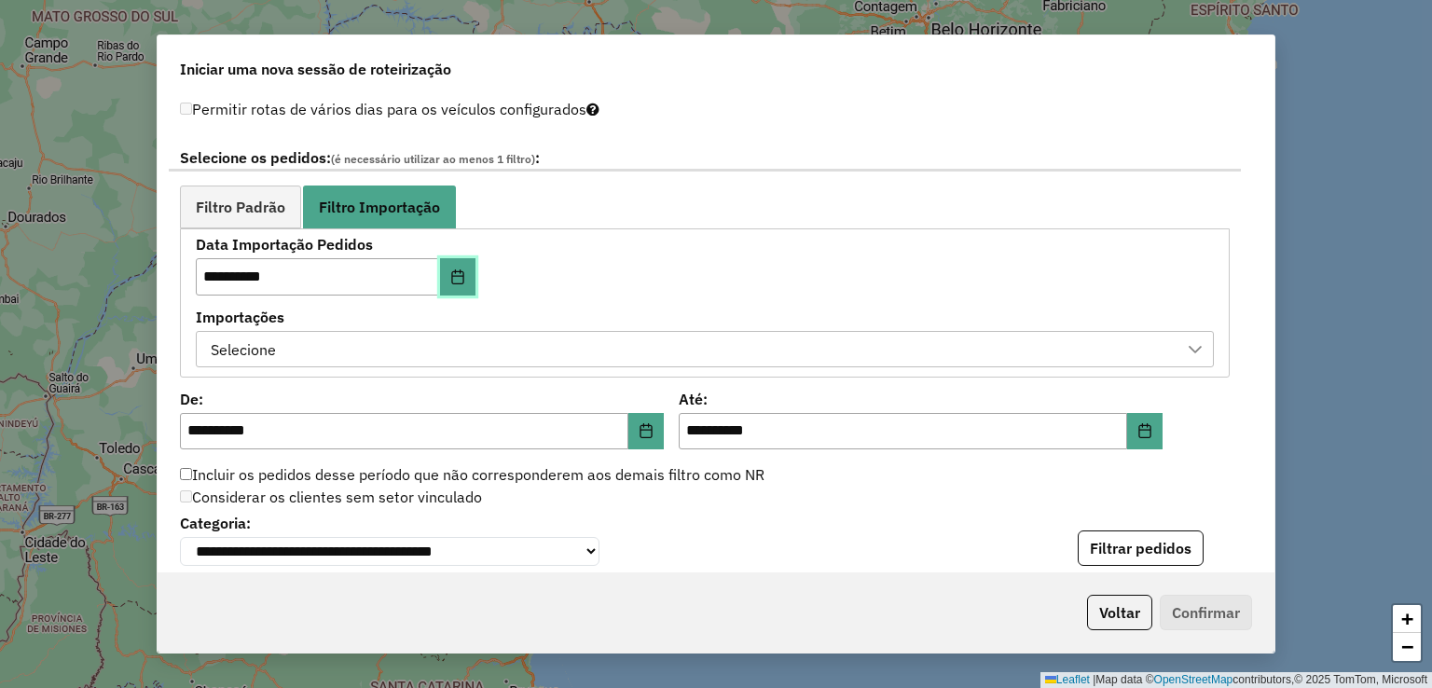
click at [450, 274] on icon "Choose Date" at bounding box center [457, 276] width 15 height 15
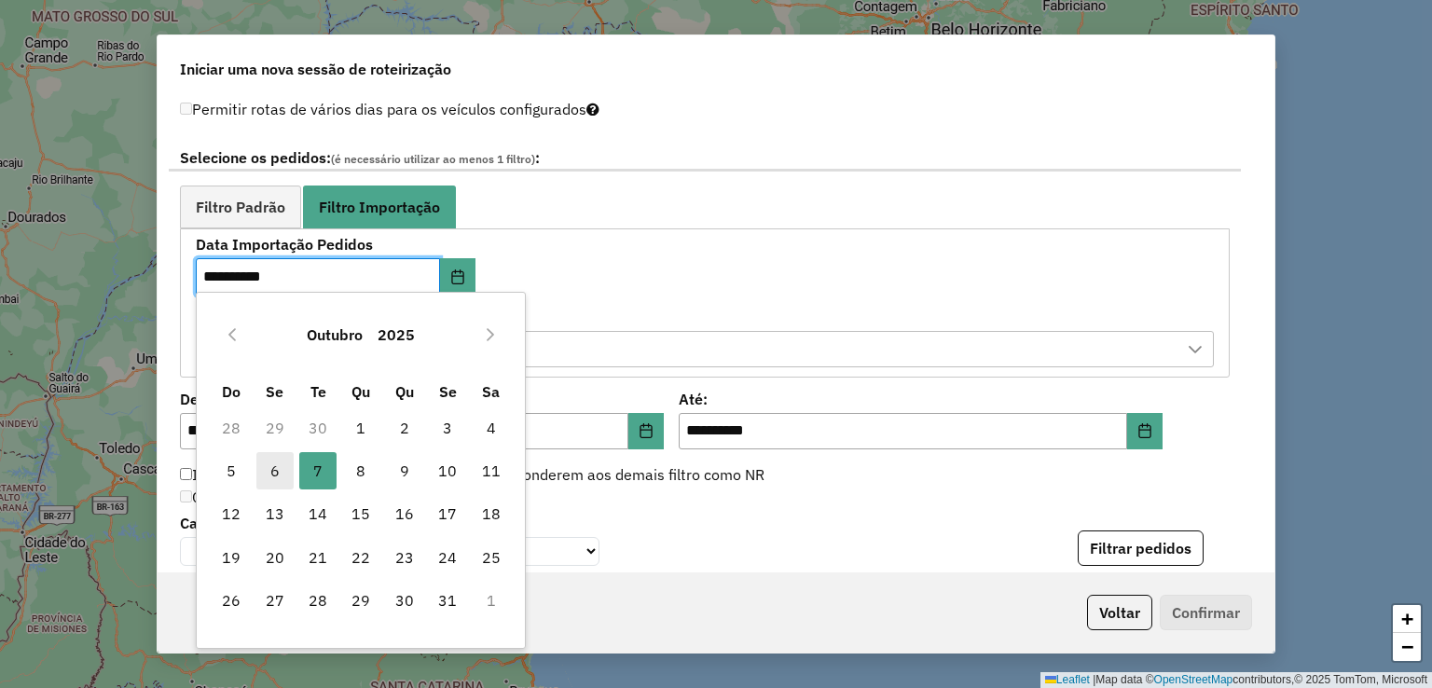
click at [276, 475] on span "6" at bounding box center [274, 470] width 37 height 37
type input "**********"
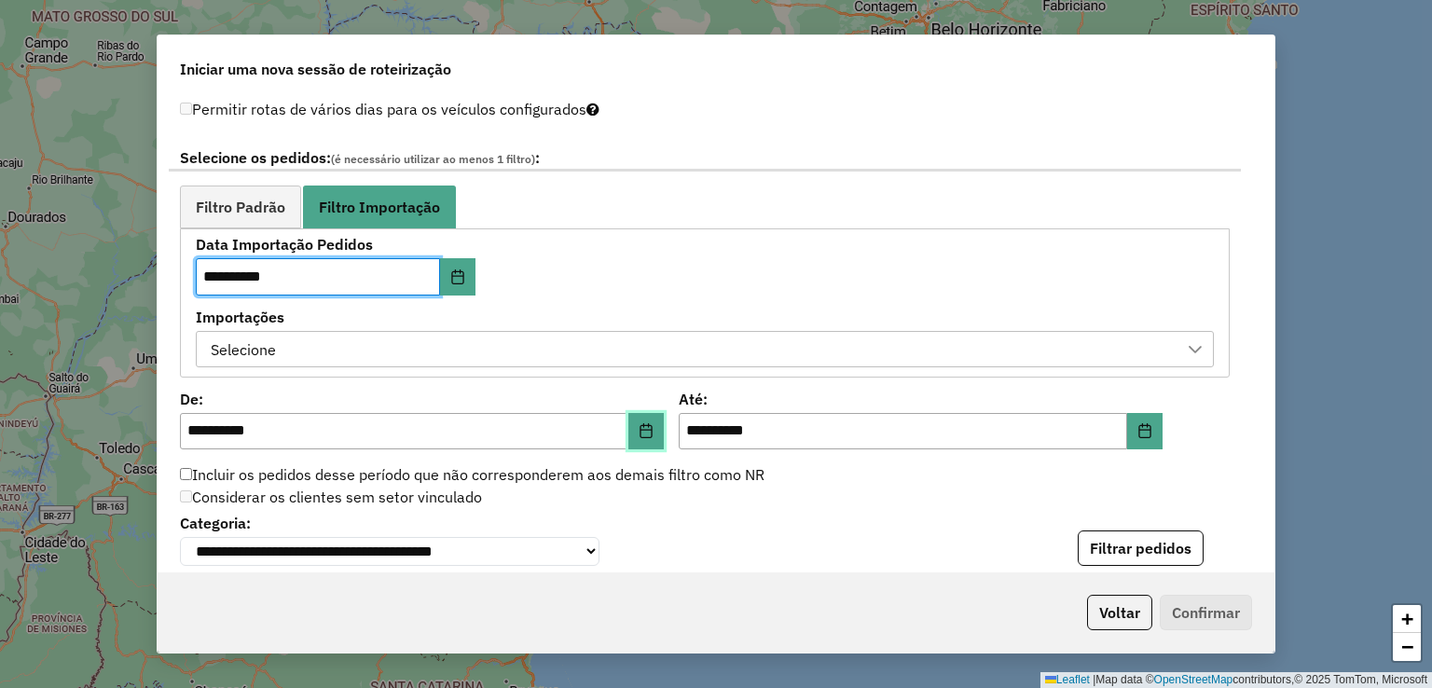
click at [641, 438] on button "Choose Date" at bounding box center [645, 431] width 35 height 37
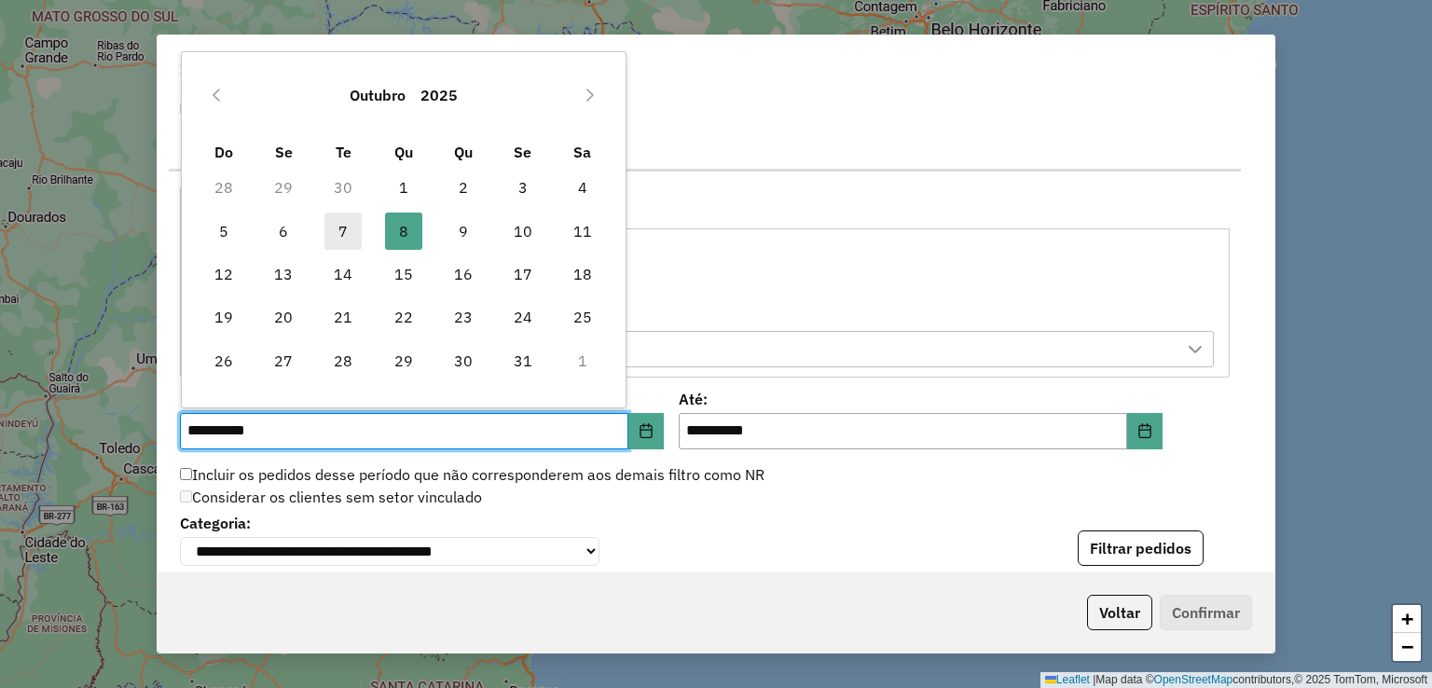
click at [337, 221] on span "7" at bounding box center [342, 231] width 37 height 37
type input "**********"
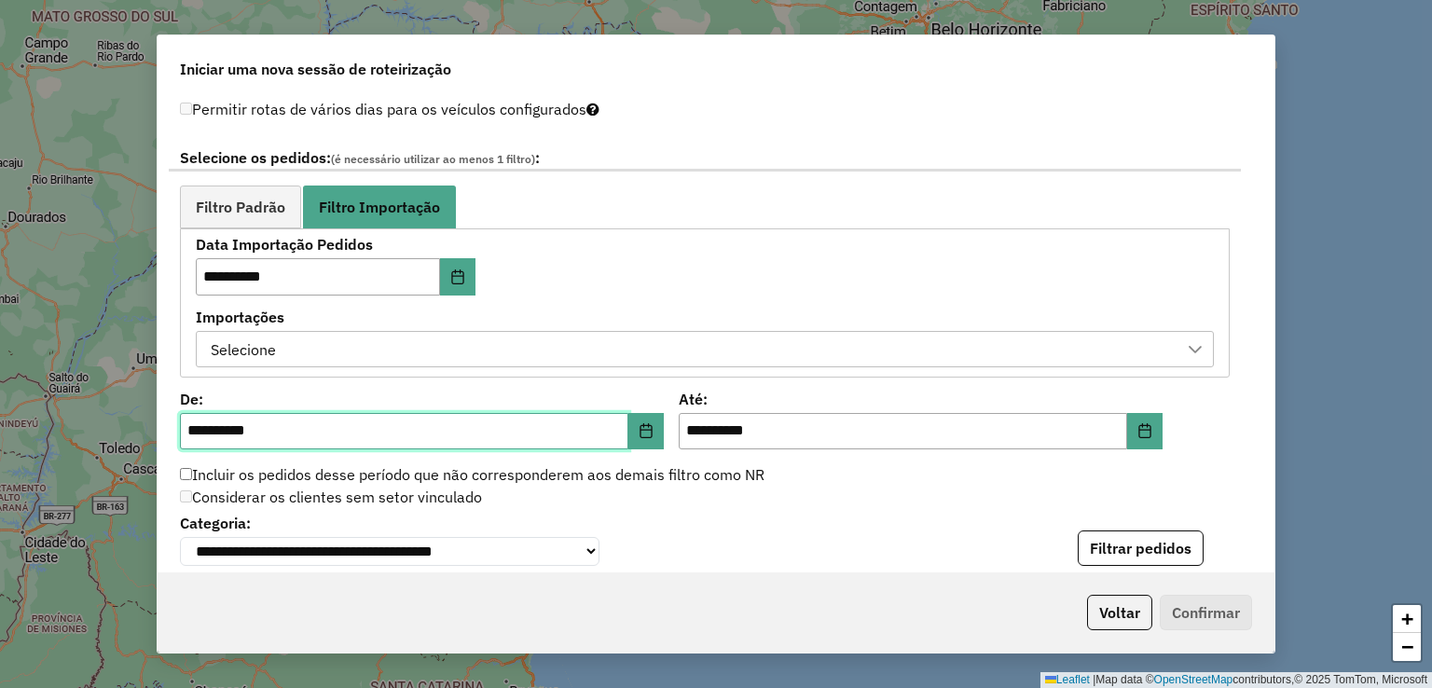
scroll to position [1495, 0]
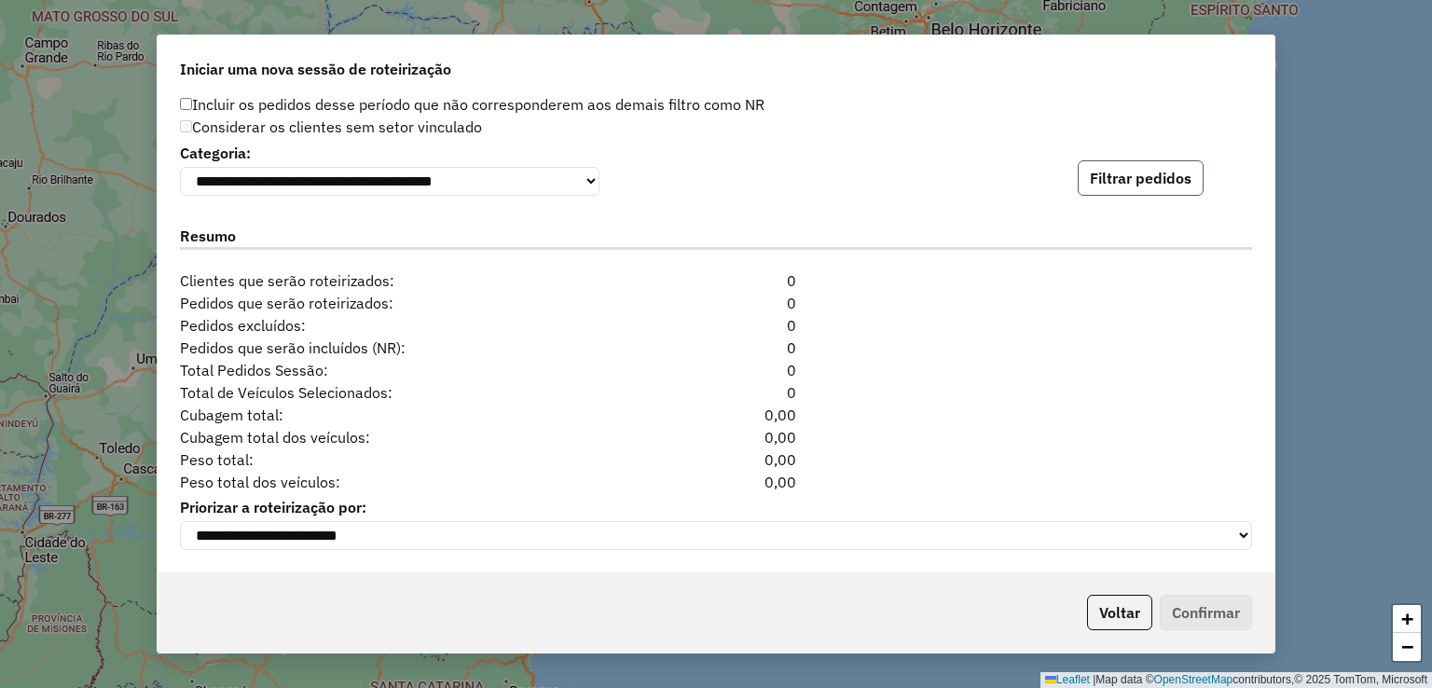
click at [1127, 162] on button "Filtrar pedidos" at bounding box center [1141, 177] width 126 height 35
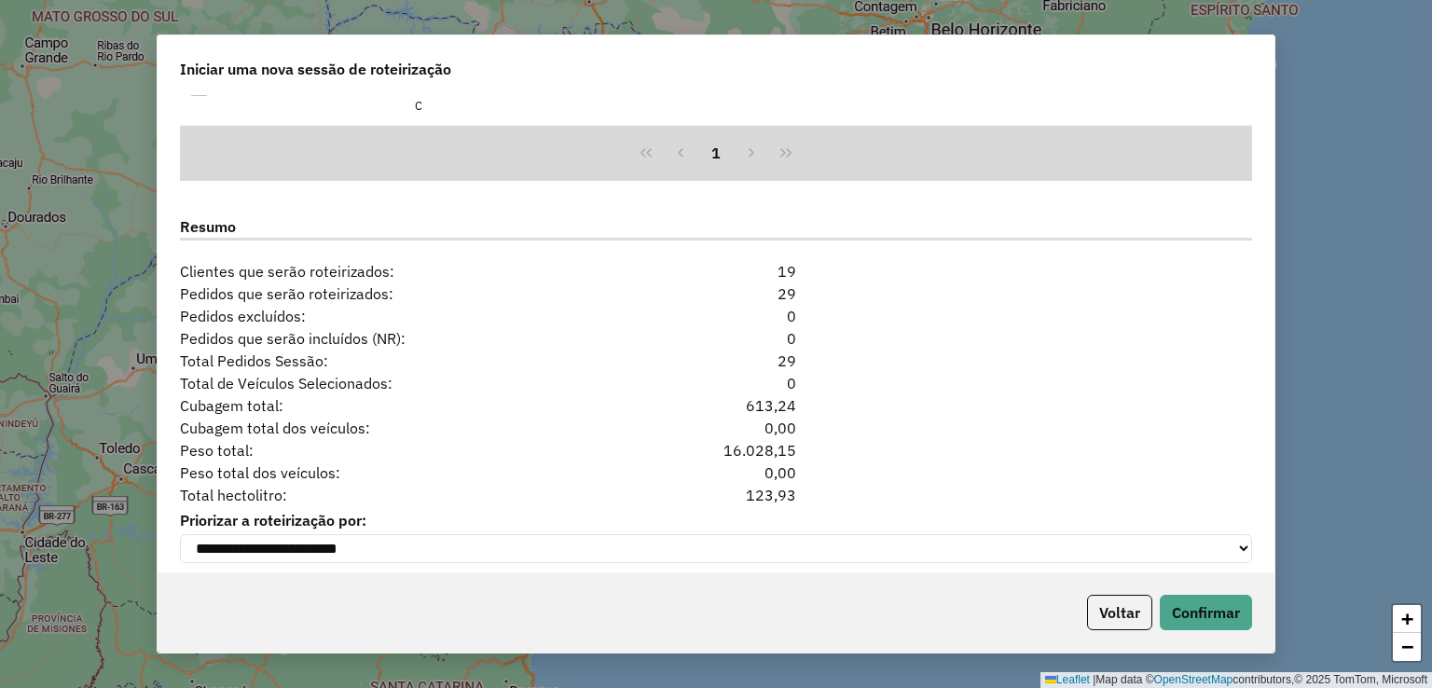
scroll to position [1902, 0]
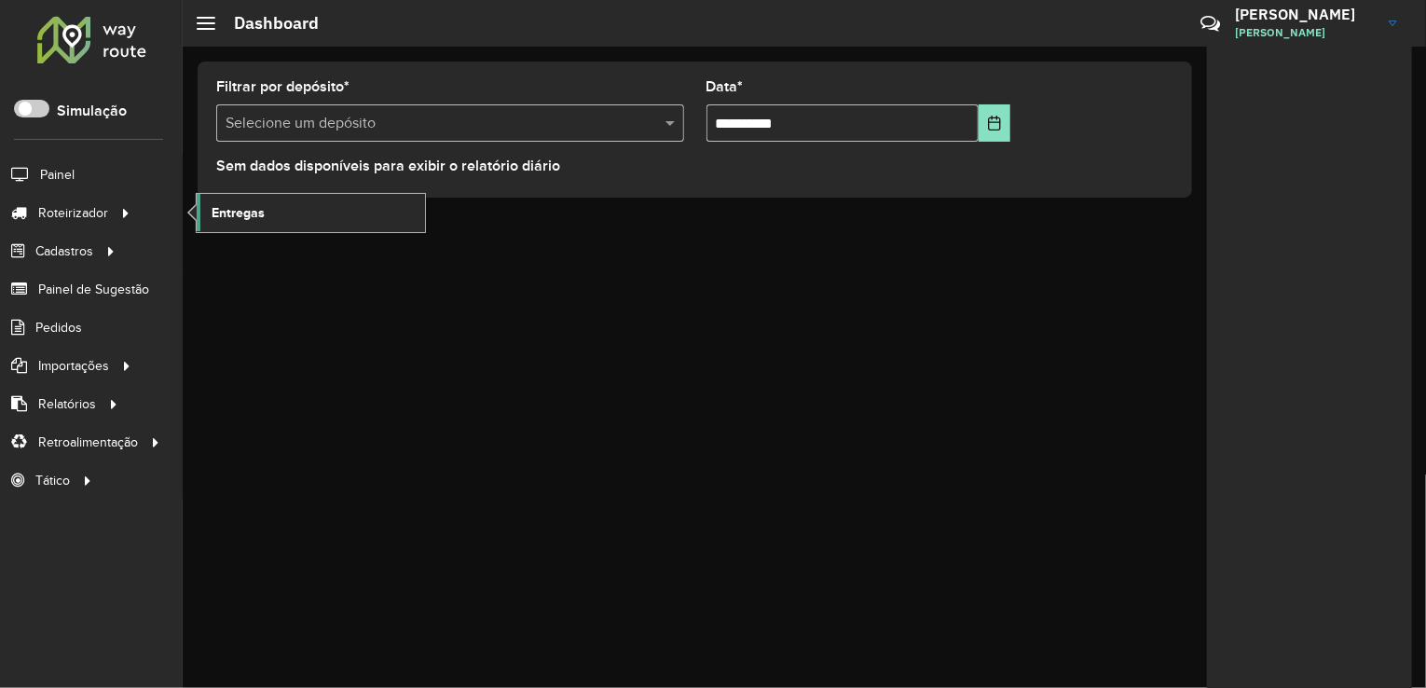
click at [265, 202] on link "Entregas" at bounding box center [311, 212] width 228 height 37
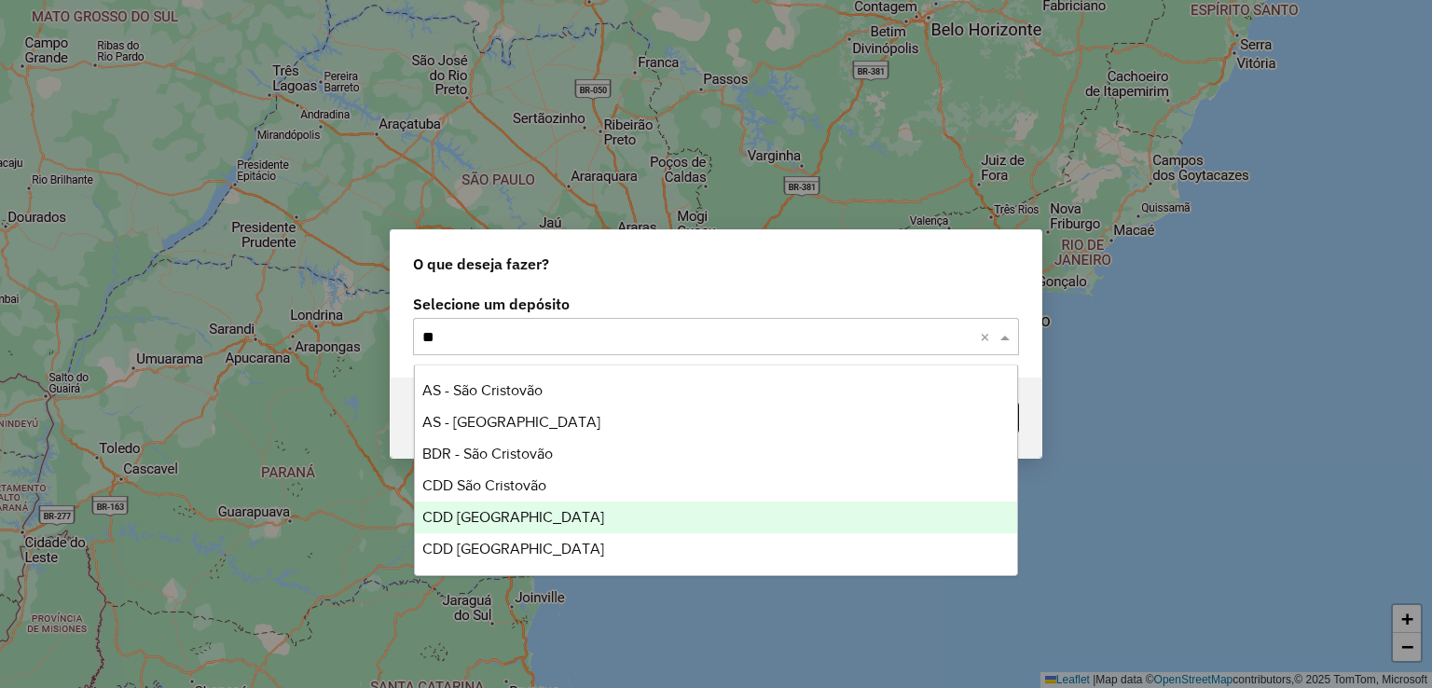
type input "*"
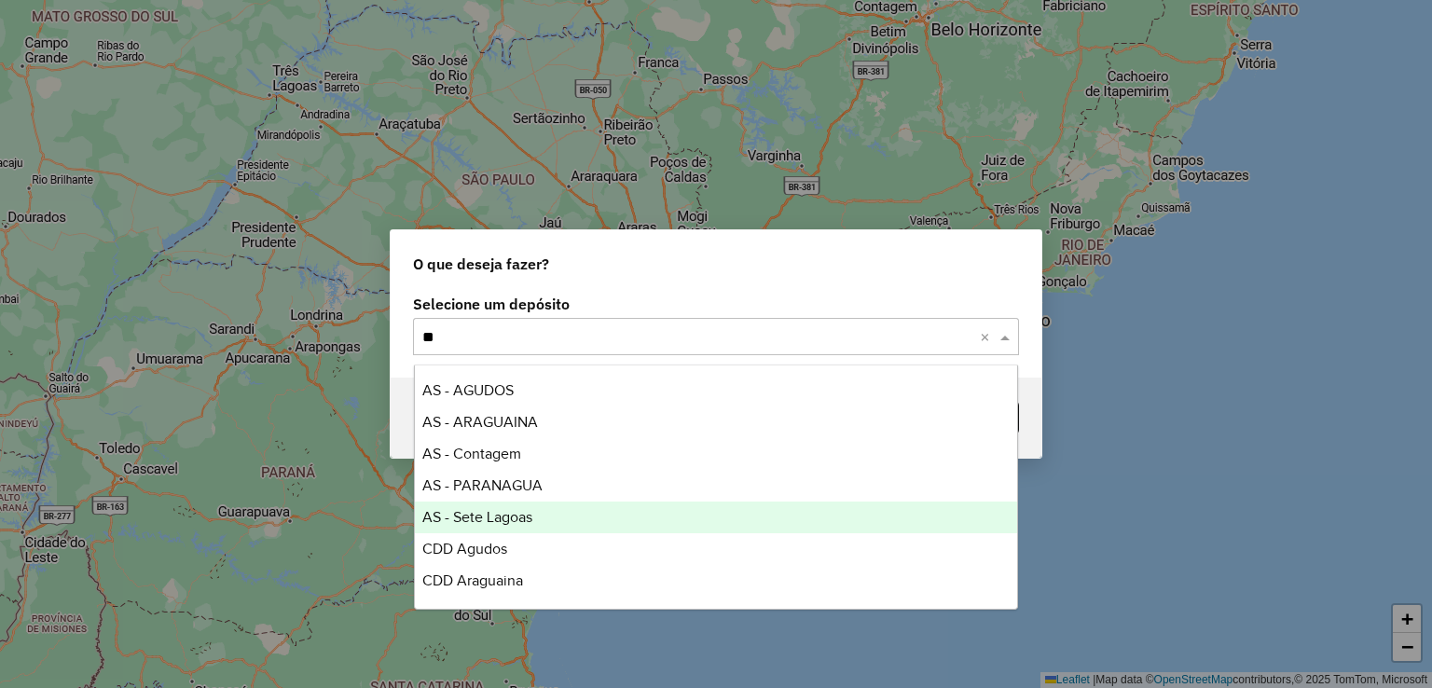
type input "***"
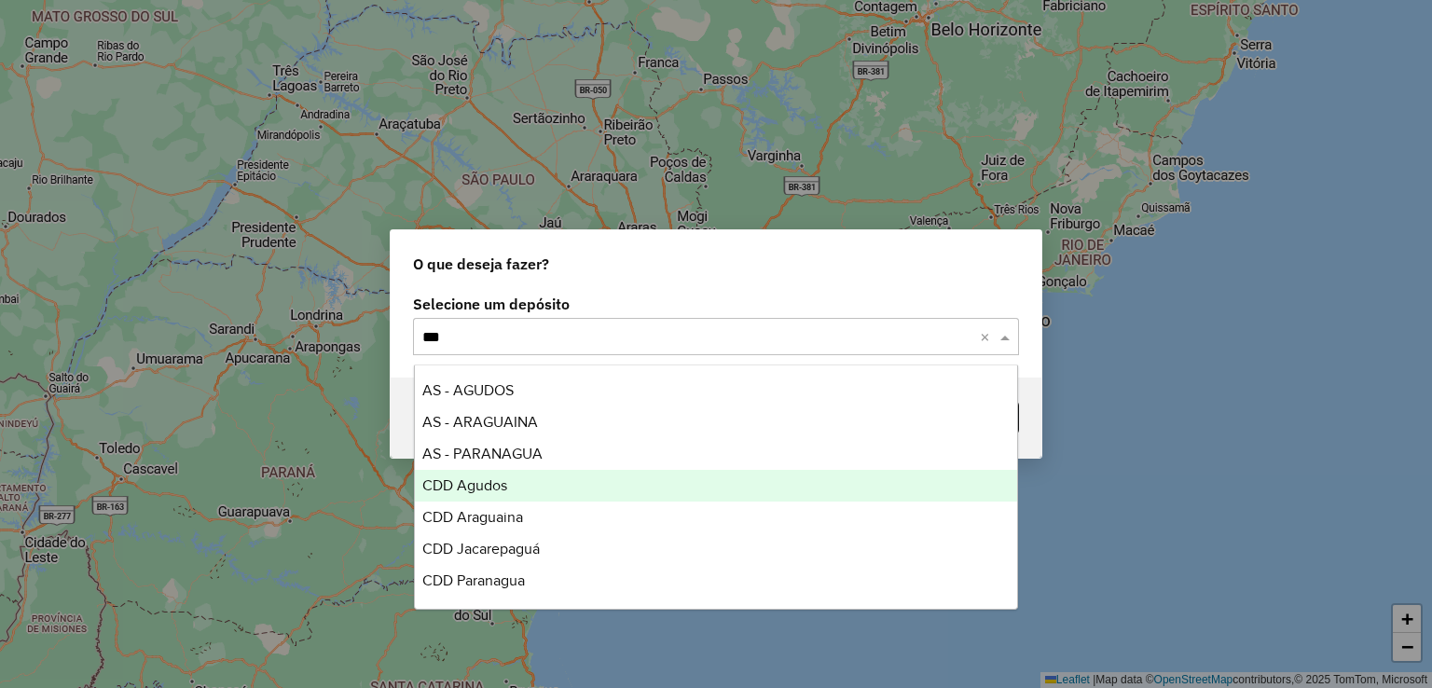
click at [571, 492] on div "CDD Agudos" at bounding box center [716, 486] width 603 height 32
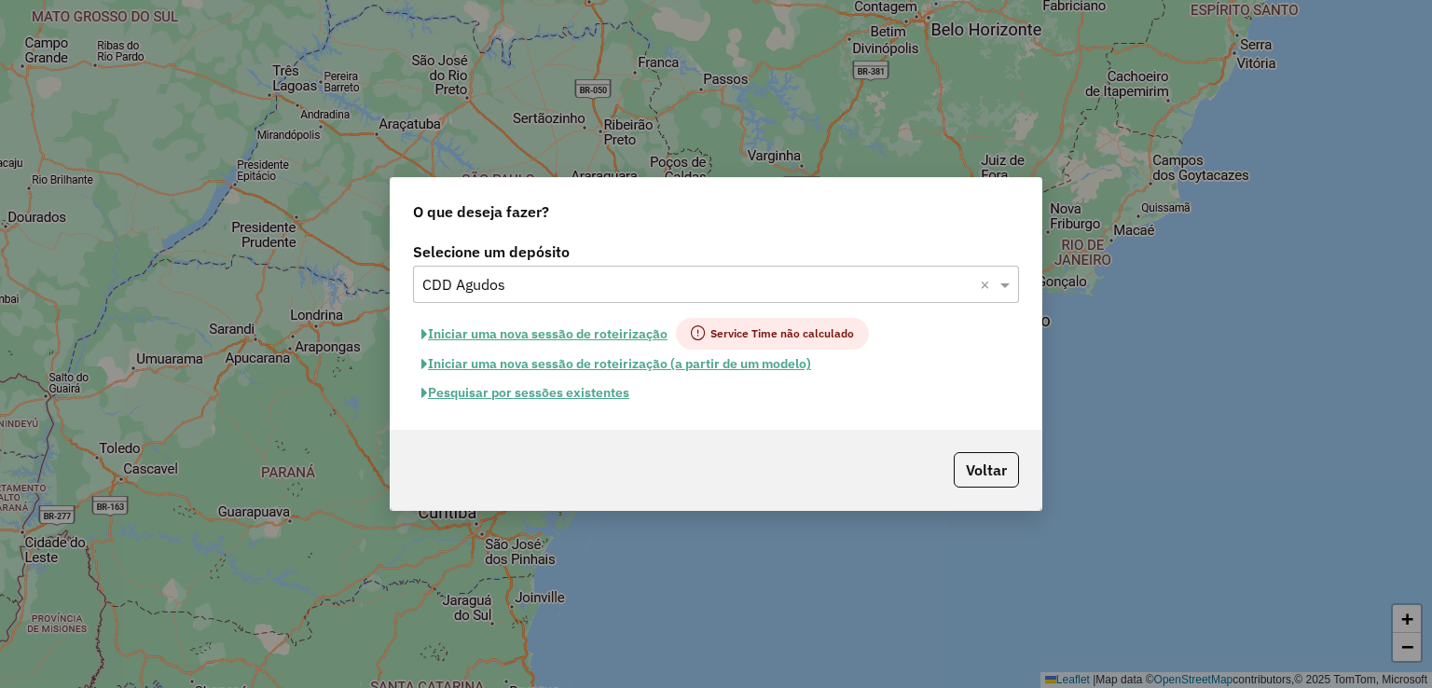
click at [604, 392] on button "Pesquisar por sessões existentes" at bounding box center [525, 392] width 225 height 29
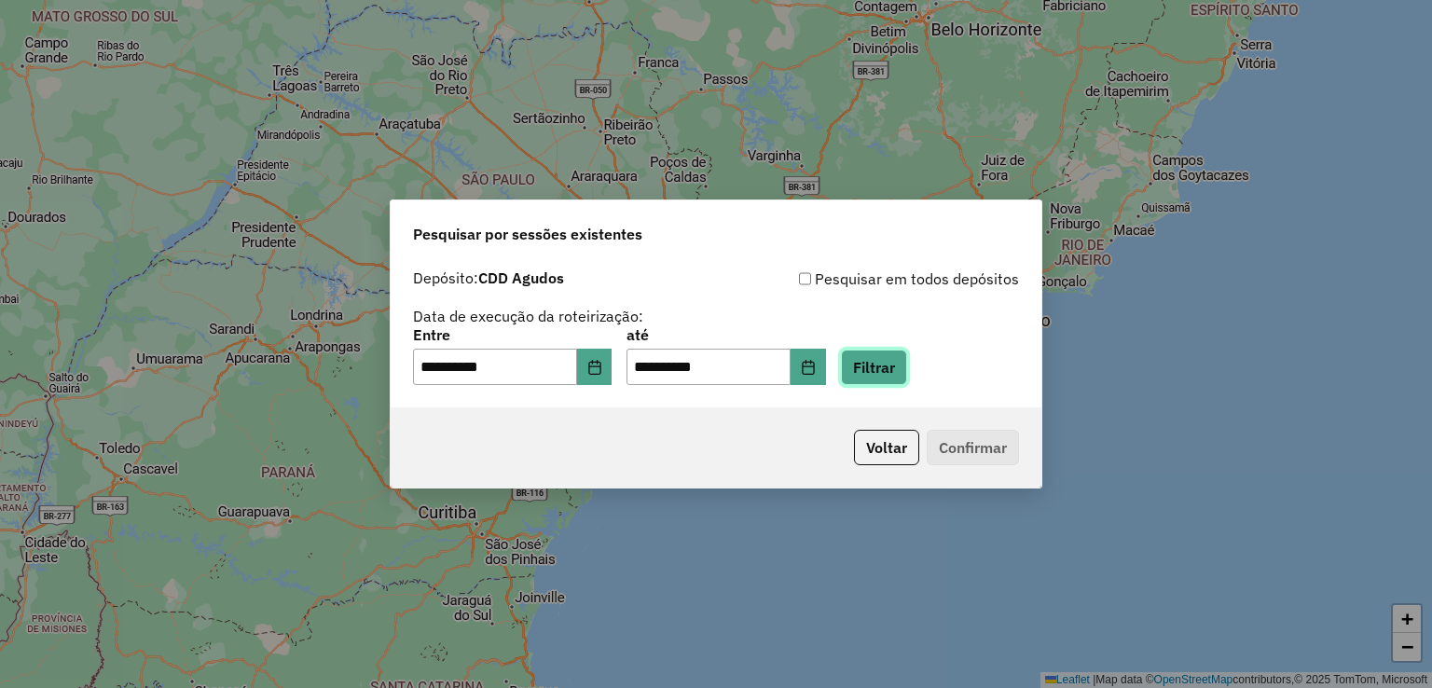
click at [907, 384] on button "Filtrar" at bounding box center [874, 367] width 66 height 35
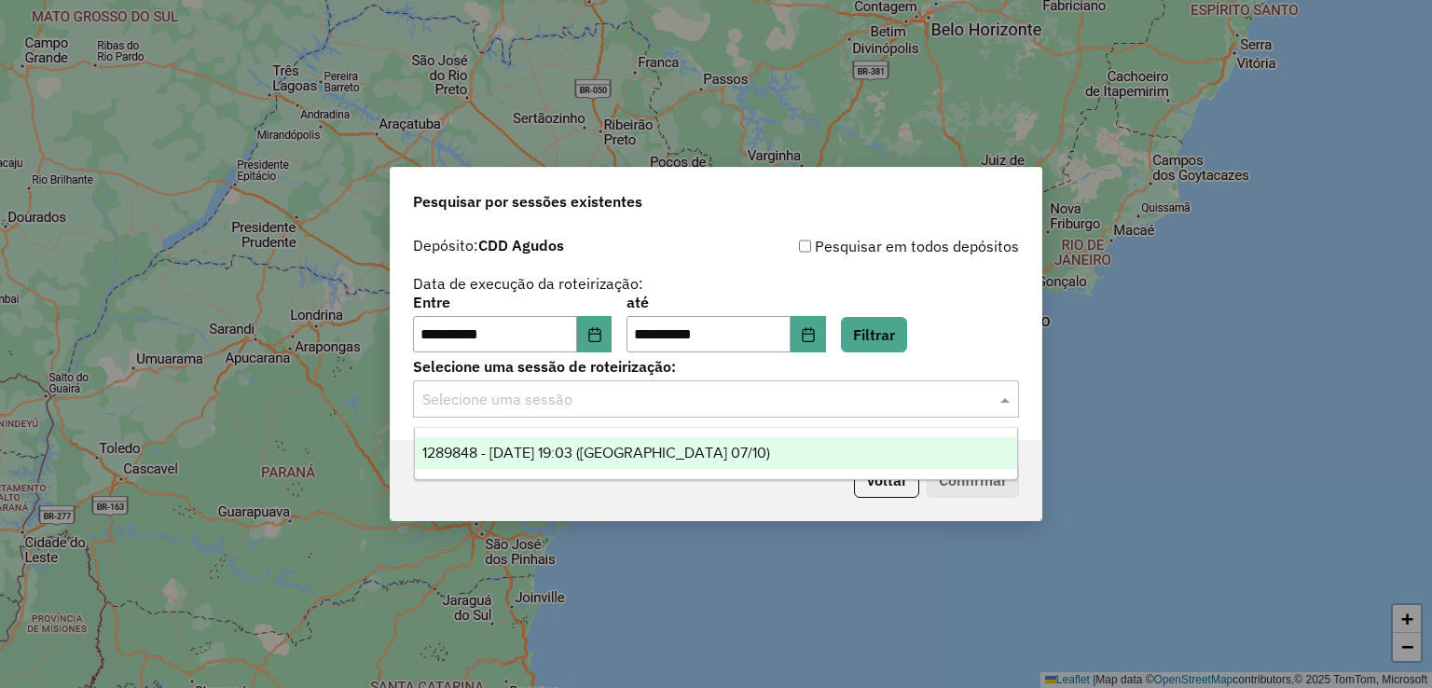
click at [656, 407] on input "text" at bounding box center [697, 400] width 550 height 22
drag, startPoint x: 638, startPoint y: 456, endPoint x: 770, endPoint y: 472, distance: 133.3
click at [638, 456] on span "1289848 - 07/10/2025 19:03 (Agudos 07/10)" at bounding box center [596, 453] width 348 height 16
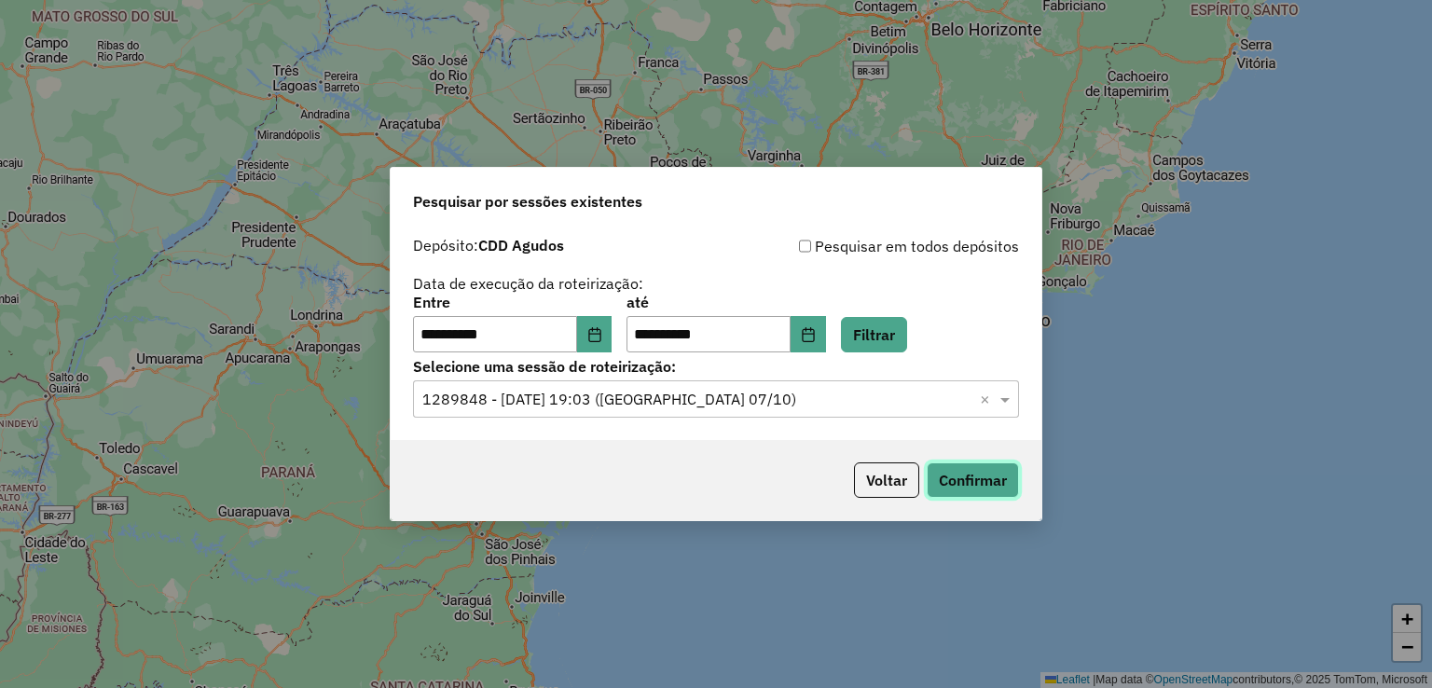
click at [974, 475] on button "Confirmar" at bounding box center [973, 479] width 92 height 35
